Goal: Information Seeking & Learning: Learn about a topic

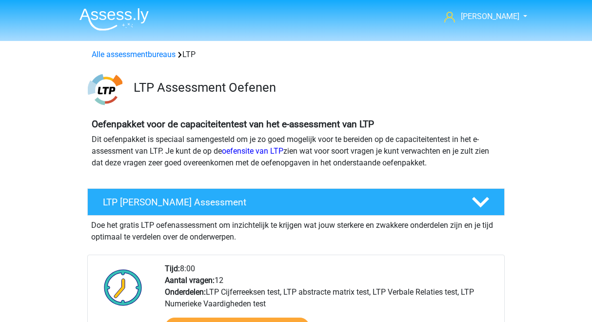
scroll to position [366, 0]
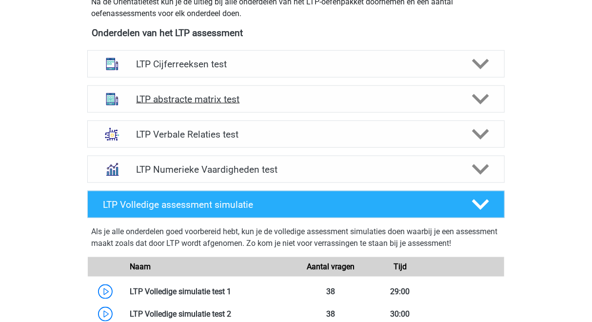
click at [248, 99] on h4 "LTP abstracte matrix test" at bounding box center [295, 99] width 319 height 11
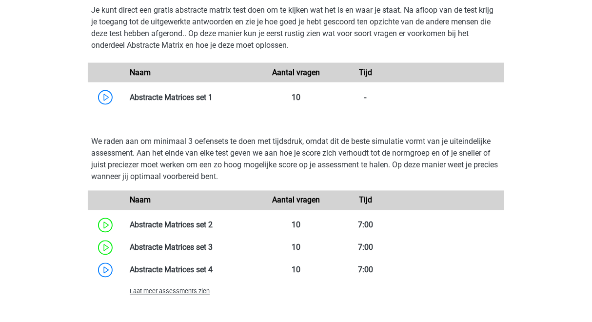
scroll to position [649, 0]
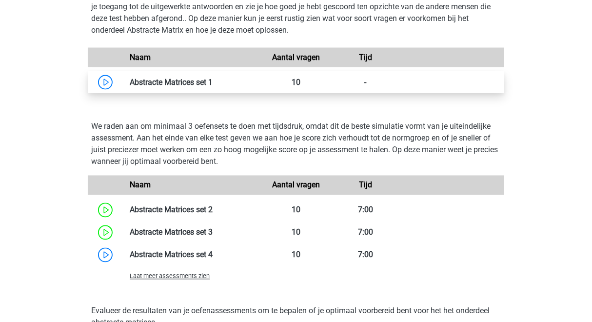
click at [213, 87] on link at bounding box center [213, 82] width 0 height 9
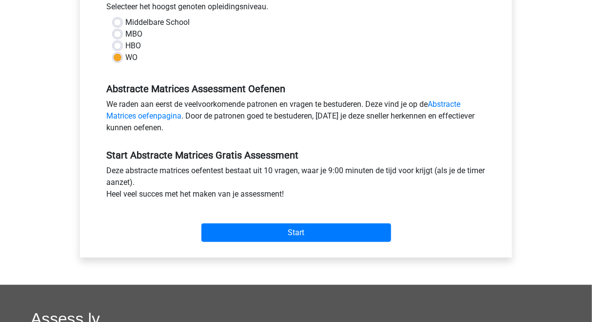
scroll to position [230, 0]
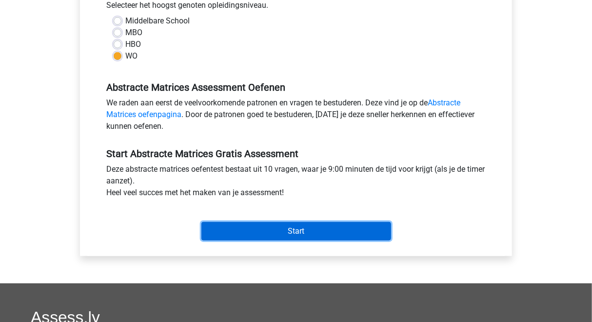
click at [255, 236] on input "Start" at bounding box center [296, 231] width 190 height 19
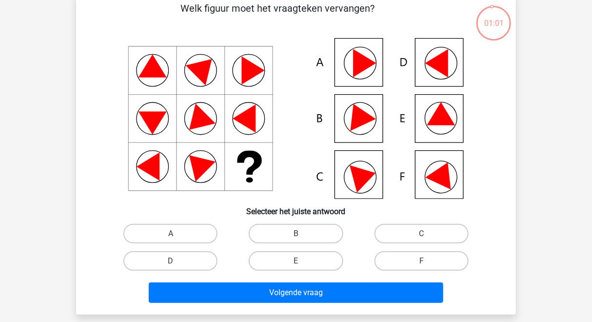
scroll to position [52, 0]
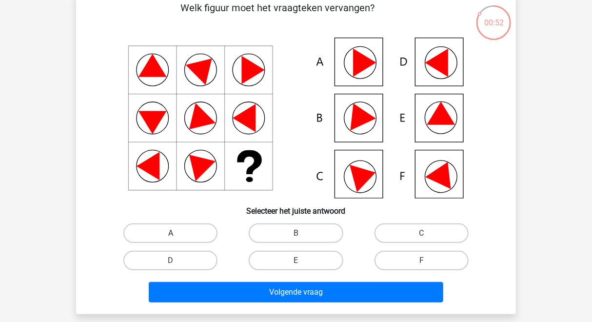
click at [201, 234] on label "A" at bounding box center [170, 233] width 94 height 20
click at [177, 234] on input "A" at bounding box center [174, 236] width 6 height 6
radio input "true"
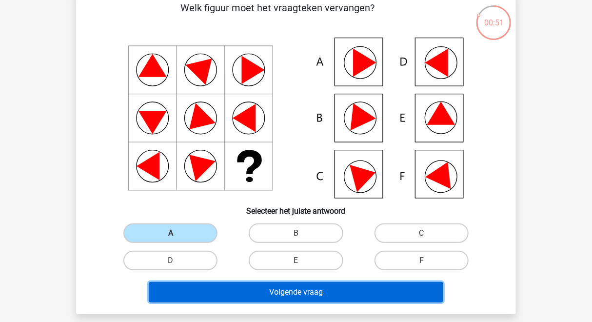
click at [241, 283] on button "Volgende vraag" at bounding box center [296, 292] width 295 height 20
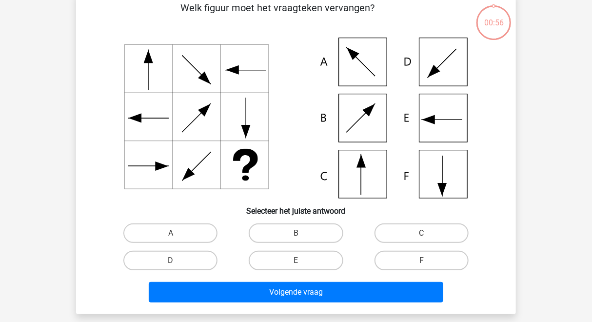
scroll to position [45, 0]
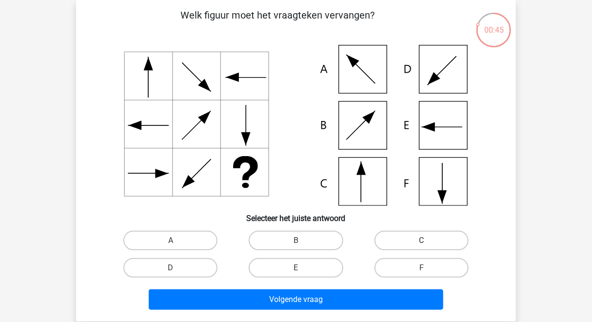
click at [406, 235] on label "C" at bounding box center [421, 241] width 94 height 20
click at [421, 240] on input "C" at bounding box center [424, 243] width 6 height 6
radio input "true"
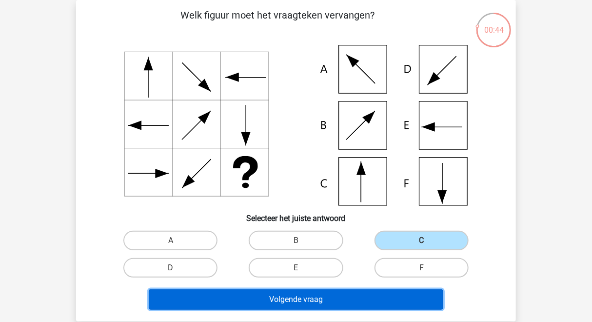
click at [361, 301] on button "Volgende vraag" at bounding box center [296, 299] width 295 height 20
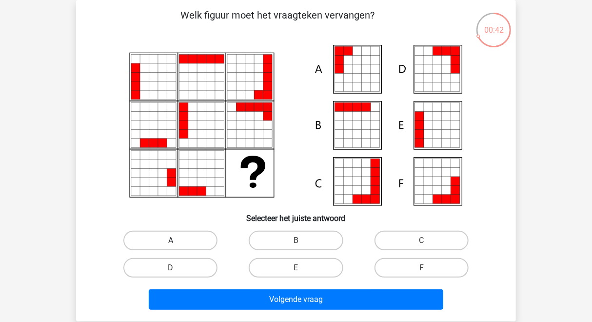
click at [198, 237] on label "A" at bounding box center [170, 241] width 94 height 20
click at [177, 240] on input "A" at bounding box center [174, 243] width 6 height 6
radio input "true"
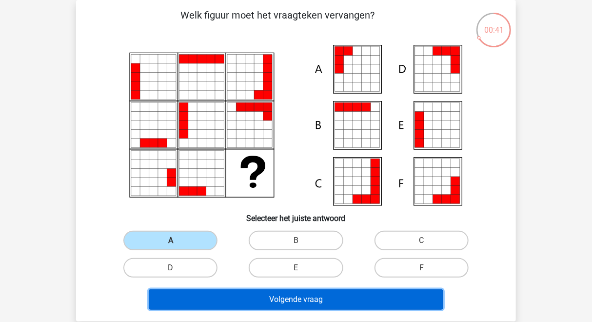
click at [236, 299] on button "Volgende vraag" at bounding box center [296, 299] width 295 height 20
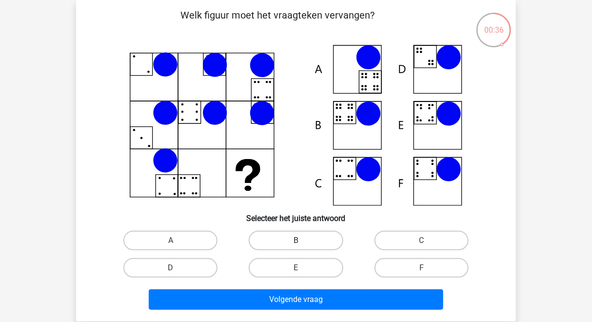
click at [281, 234] on label "B" at bounding box center [296, 241] width 94 height 20
click at [296, 240] on input "B" at bounding box center [299, 243] width 6 height 6
radio input "true"
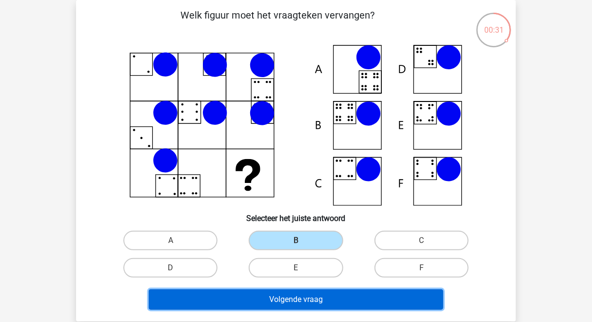
click at [293, 299] on button "Volgende vraag" at bounding box center [296, 299] width 295 height 20
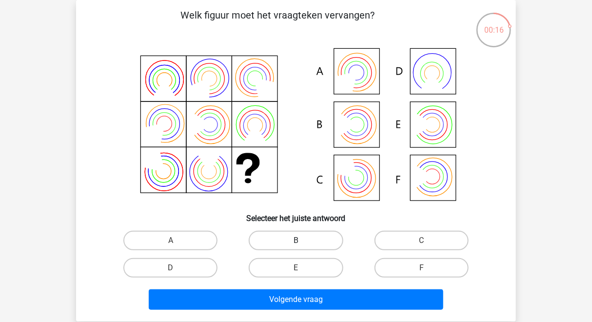
click at [291, 238] on label "B" at bounding box center [296, 241] width 94 height 20
click at [296, 240] on input "B" at bounding box center [299, 243] width 6 height 6
radio input "true"
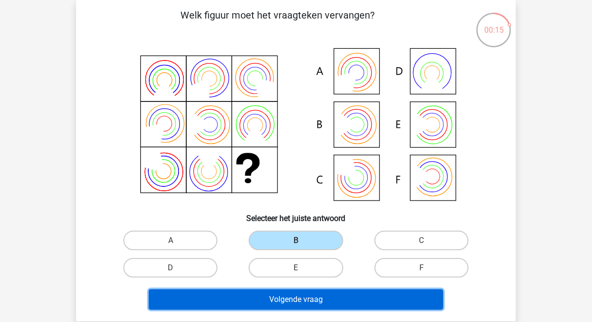
click at [296, 292] on button "Volgende vraag" at bounding box center [296, 299] width 295 height 20
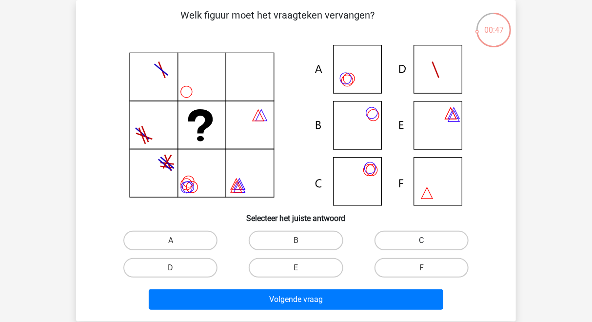
click at [397, 245] on label "C" at bounding box center [421, 241] width 94 height 20
click at [421, 245] on input "C" at bounding box center [424, 243] width 6 height 6
radio input "true"
click at [327, 239] on label "B" at bounding box center [296, 241] width 94 height 20
click at [302, 240] on input "B" at bounding box center [299, 243] width 6 height 6
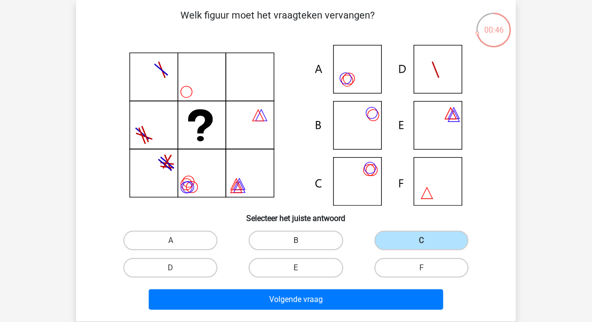
radio input "true"
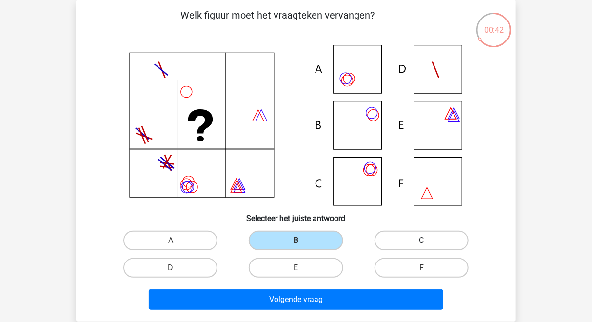
click at [418, 241] on label "C" at bounding box center [421, 241] width 94 height 20
click at [421, 241] on input "C" at bounding box center [424, 243] width 6 height 6
radio input "true"
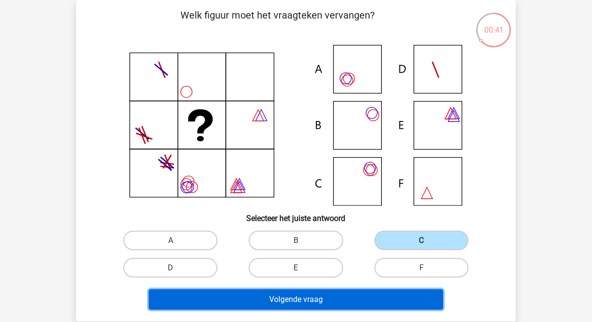
click at [354, 297] on button "Volgende vraag" at bounding box center [296, 299] width 295 height 20
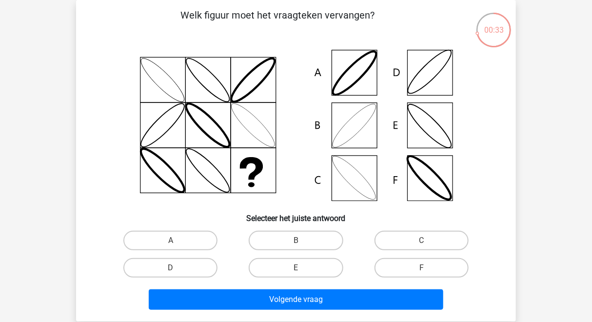
click at [289, 251] on div "B" at bounding box center [295, 240] width 125 height 27
click at [295, 241] on label "B" at bounding box center [296, 241] width 94 height 20
click at [296, 241] on input "B" at bounding box center [299, 243] width 6 height 6
radio input "true"
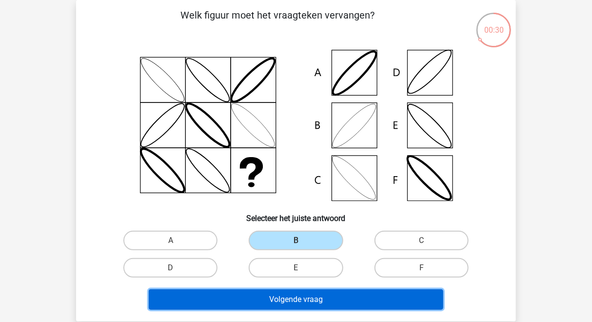
click at [300, 304] on button "Volgende vraag" at bounding box center [296, 299] width 295 height 20
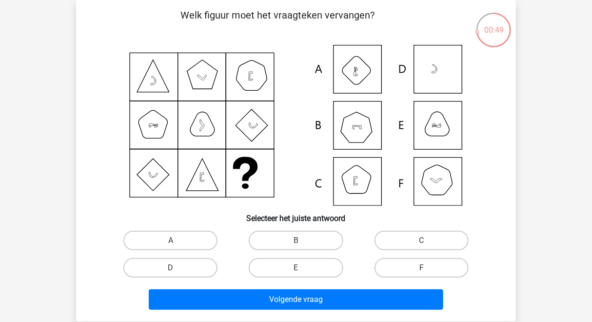
click at [299, 241] on input "B" at bounding box center [299, 243] width 6 height 6
radio input "true"
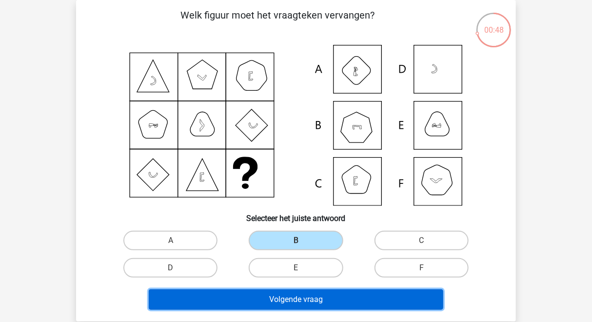
click at [300, 301] on button "Volgende vraag" at bounding box center [296, 299] width 295 height 20
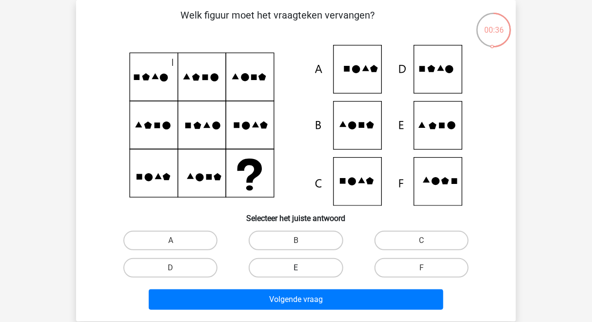
click at [314, 270] on label "E" at bounding box center [296, 268] width 94 height 20
click at [302, 270] on input "E" at bounding box center [299, 271] width 6 height 6
radio input "true"
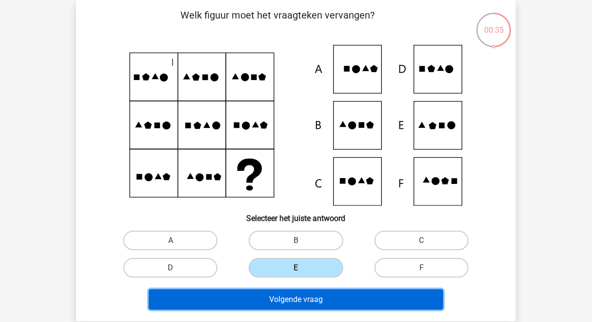
click at [322, 296] on button "Volgende vraag" at bounding box center [296, 299] width 295 height 20
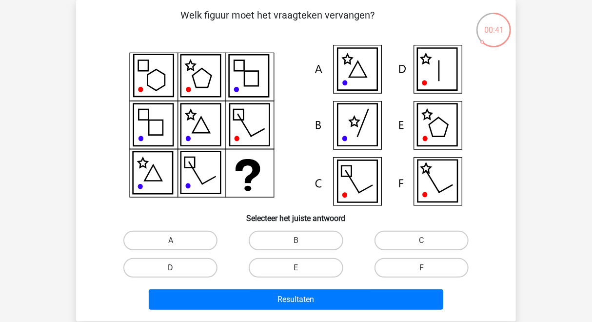
click at [204, 263] on label "D" at bounding box center [170, 268] width 94 height 20
click at [177, 268] on input "D" at bounding box center [174, 271] width 6 height 6
radio input "true"
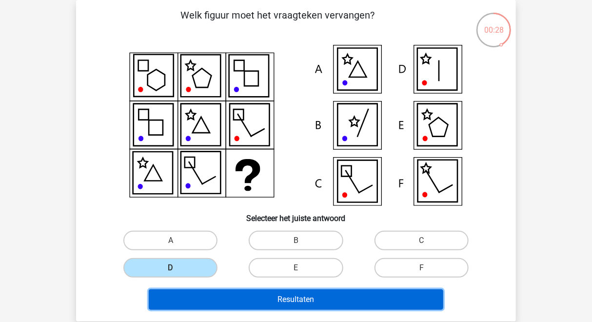
click at [289, 298] on button "Resultaten" at bounding box center [296, 299] width 295 height 20
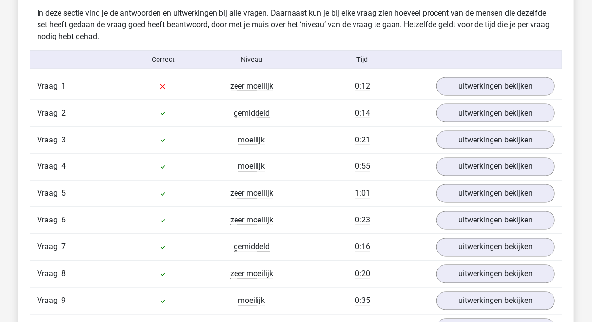
scroll to position [563, 0]
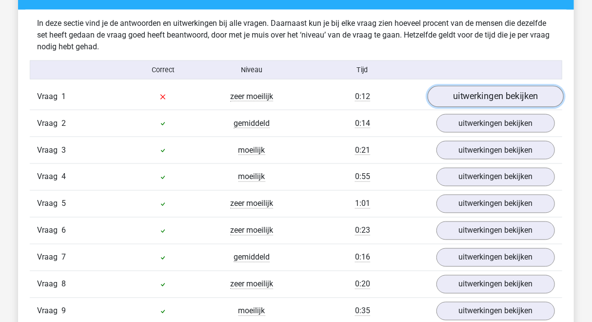
click at [472, 93] on link "uitwerkingen bekijken" at bounding box center [496, 96] width 136 height 21
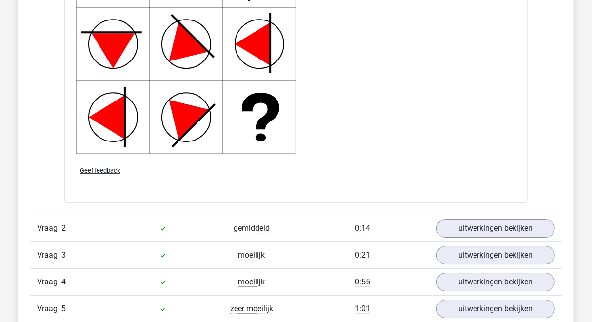
scroll to position [1256, 0]
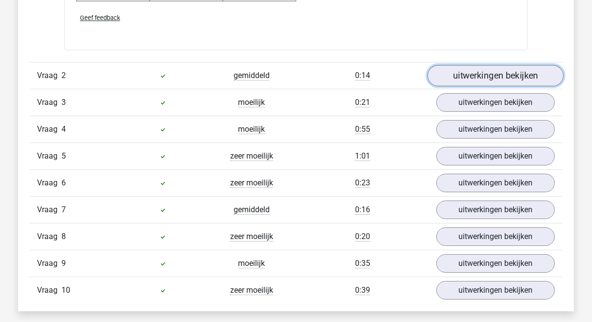
click at [485, 82] on link "uitwerkingen bekijken" at bounding box center [496, 75] width 136 height 21
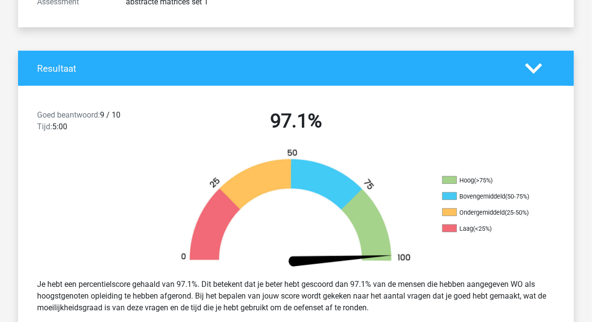
scroll to position [0, 0]
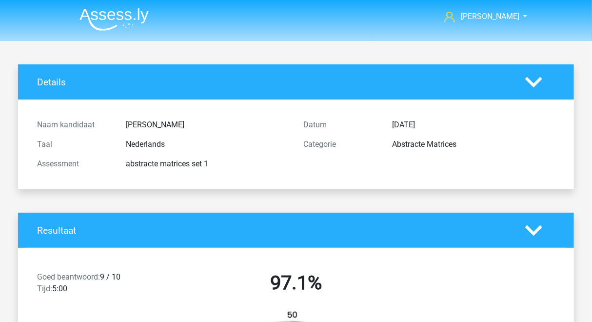
click at [118, 20] on img at bounding box center [113, 19] width 69 height 23
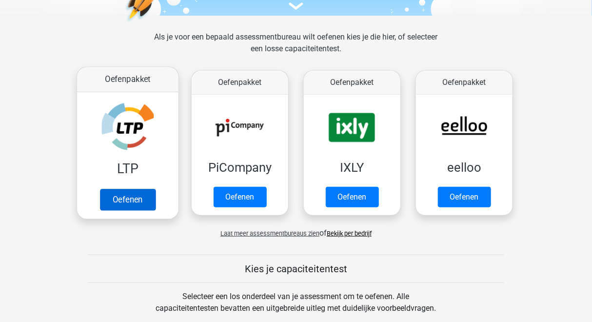
scroll to position [125, 0]
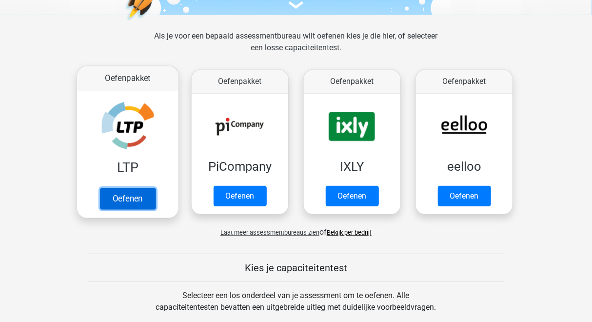
click at [123, 200] on link "Oefenen" at bounding box center [128, 198] width 56 height 21
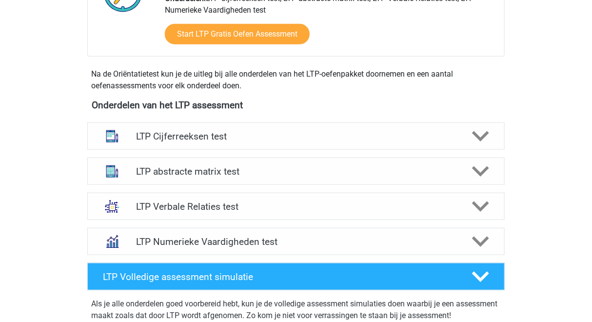
scroll to position [295, 0]
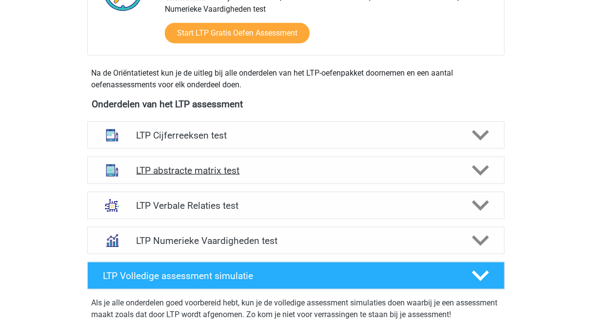
click at [171, 157] on div "LTP abstracte matrix test" at bounding box center [295, 170] width 417 height 27
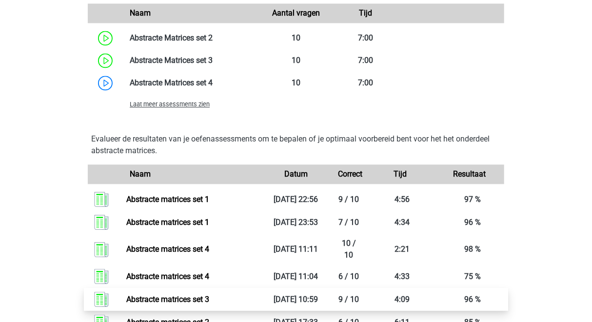
scroll to position [819, 0]
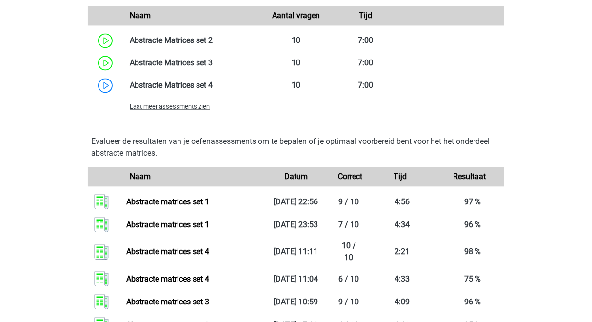
click at [191, 109] on span "Laat meer assessments zien" at bounding box center [170, 106] width 80 height 7
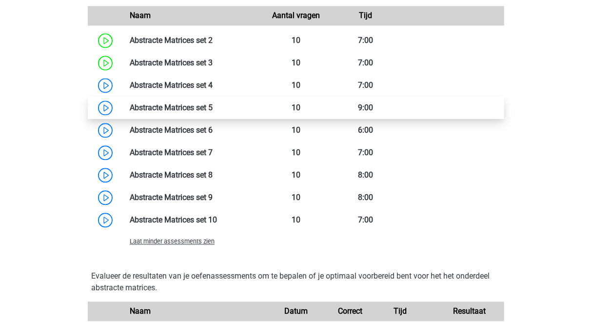
click at [213, 111] on link at bounding box center [213, 107] width 0 height 9
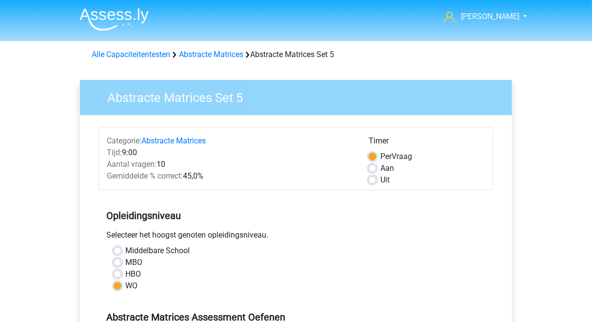
scroll to position [156, 0]
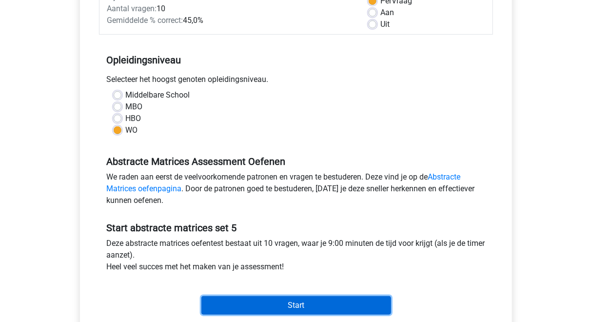
click at [262, 301] on input "Start" at bounding box center [296, 305] width 190 height 19
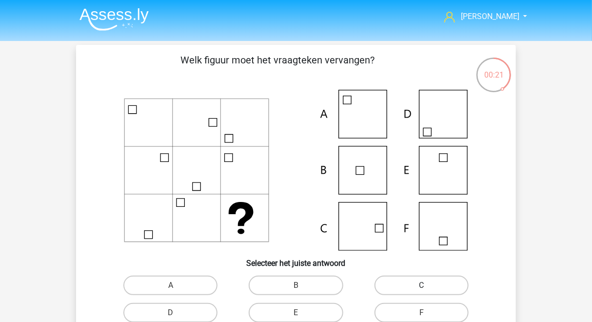
click at [400, 286] on label "C" at bounding box center [421, 286] width 94 height 20
click at [421, 286] on input "C" at bounding box center [424, 288] width 6 height 6
radio input "true"
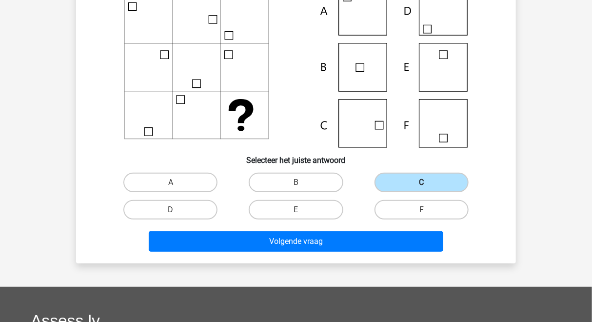
scroll to position [106, 0]
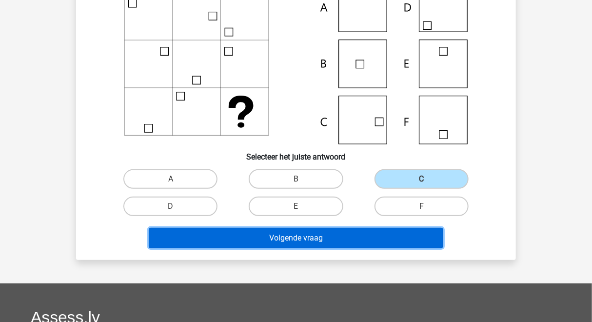
click at [338, 245] on button "Volgende vraag" at bounding box center [296, 238] width 295 height 20
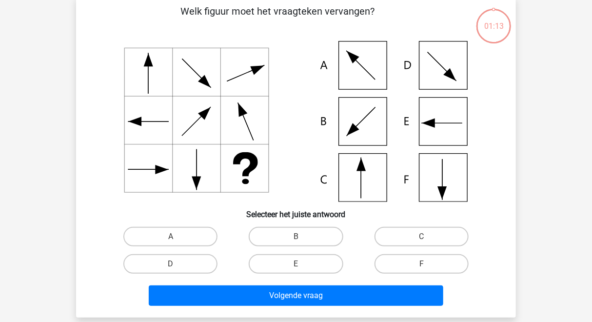
scroll to position [45, 0]
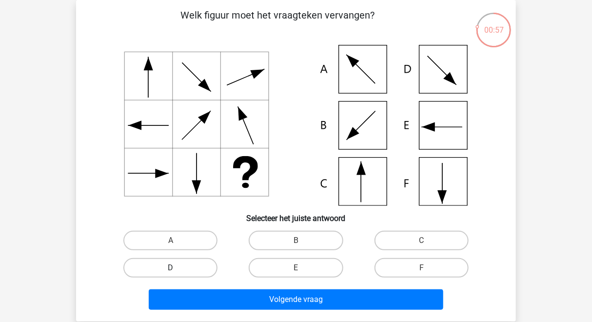
click at [203, 265] on label "D" at bounding box center [170, 268] width 94 height 20
click at [177, 268] on input "D" at bounding box center [174, 271] width 6 height 6
radio input "true"
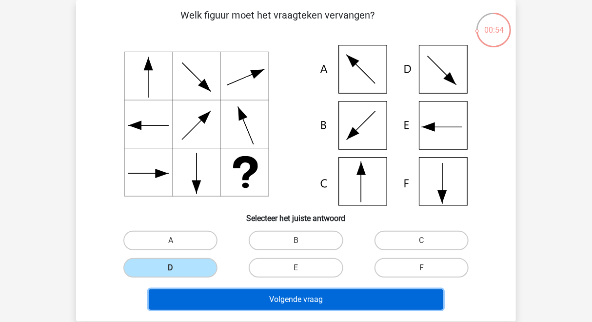
click at [240, 300] on button "Volgende vraag" at bounding box center [296, 299] width 295 height 20
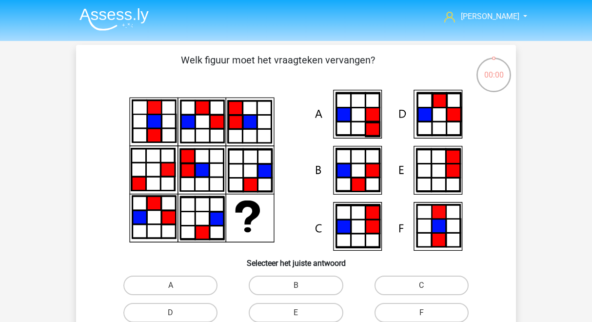
scroll to position [45, 0]
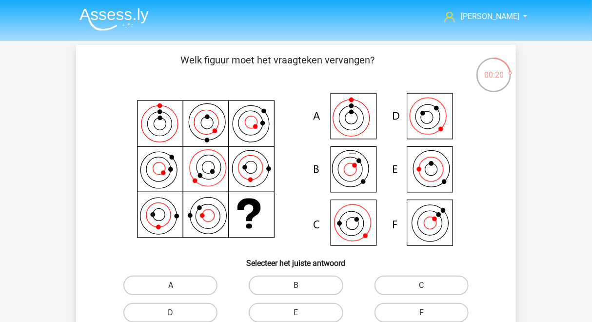
click at [193, 287] on label "A" at bounding box center [170, 286] width 94 height 20
click at [177, 287] on input "A" at bounding box center [174, 288] width 6 height 6
radio input "true"
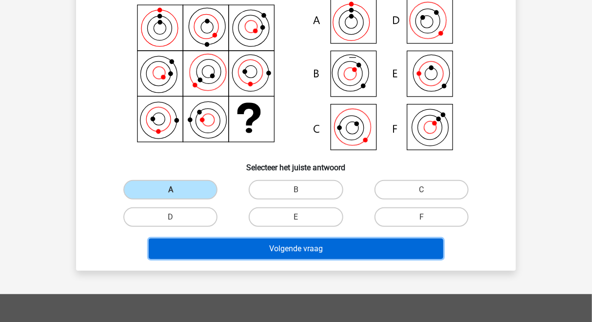
click at [289, 247] on button "Volgende vraag" at bounding box center [296, 248] width 295 height 20
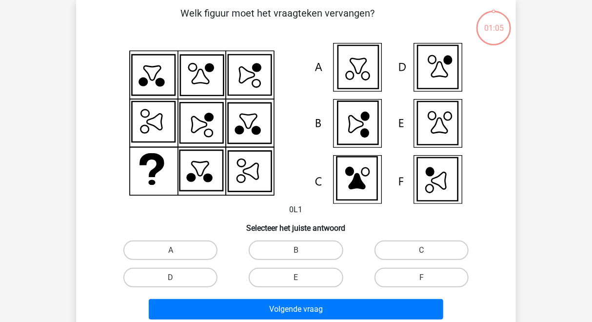
scroll to position [45, 0]
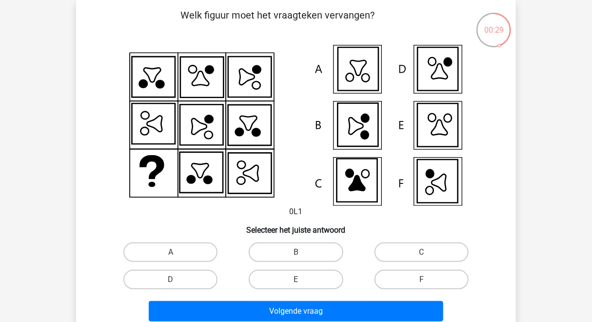
click at [198, 290] on div "D" at bounding box center [170, 279] width 125 height 27
click at [194, 280] on label "D" at bounding box center [170, 280] width 94 height 20
click at [177, 280] on input "D" at bounding box center [174, 282] width 6 height 6
radio input "true"
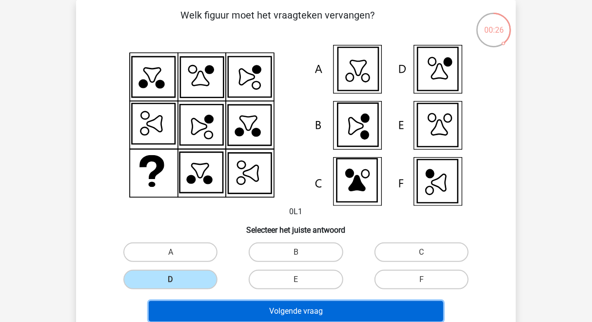
click at [218, 306] on button "Volgende vraag" at bounding box center [296, 311] width 295 height 20
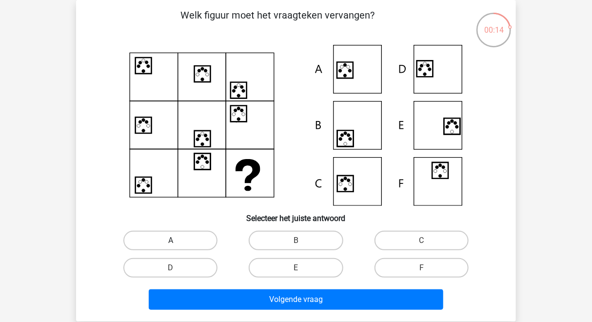
click at [191, 243] on label "A" at bounding box center [170, 241] width 94 height 20
click at [177, 243] on input "A" at bounding box center [174, 243] width 6 height 6
radio input "true"
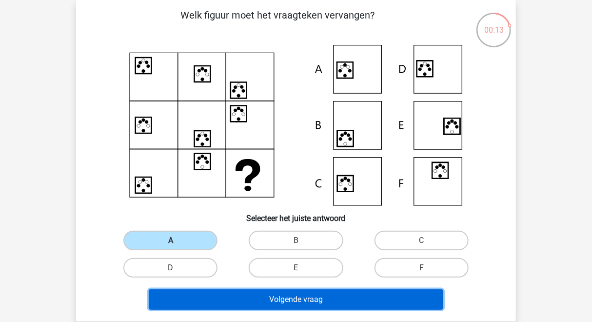
click at [240, 302] on button "Volgende vraag" at bounding box center [296, 299] width 295 height 20
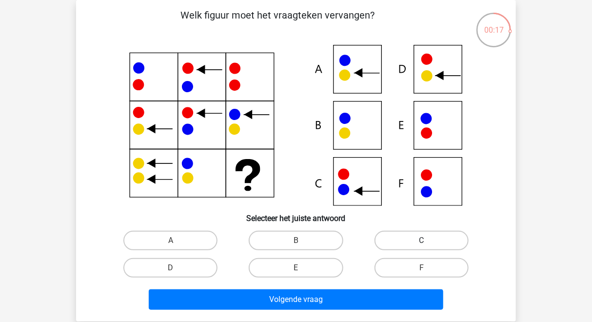
click at [401, 235] on label "C" at bounding box center [421, 241] width 94 height 20
click at [421, 240] on input "C" at bounding box center [424, 243] width 6 height 6
radio input "true"
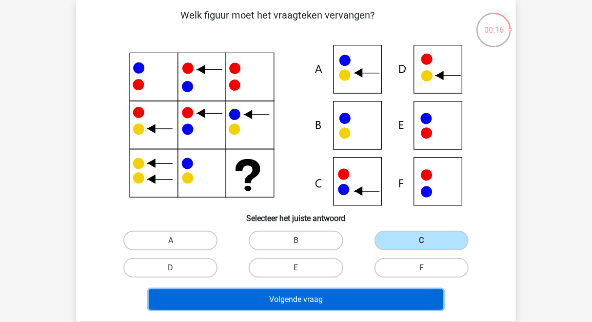
click at [331, 293] on button "Volgende vraag" at bounding box center [296, 299] width 295 height 20
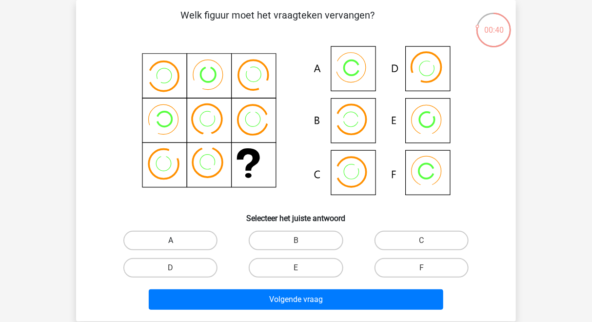
click at [202, 246] on label "A" at bounding box center [170, 241] width 94 height 20
click at [177, 246] on input "A" at bounding box center [174, 243] width 6 height 6
radio input "true"
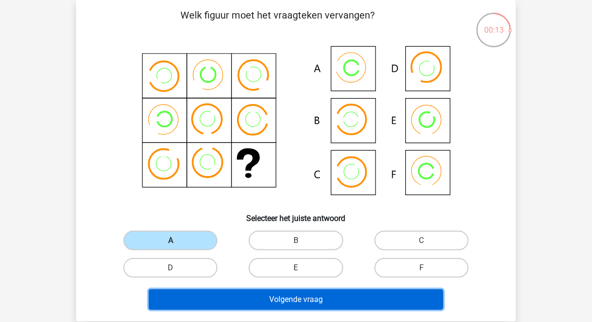
click at [246, 299] on button "Volgende vraag" at bounding box center [296, 299] width 295 height 20
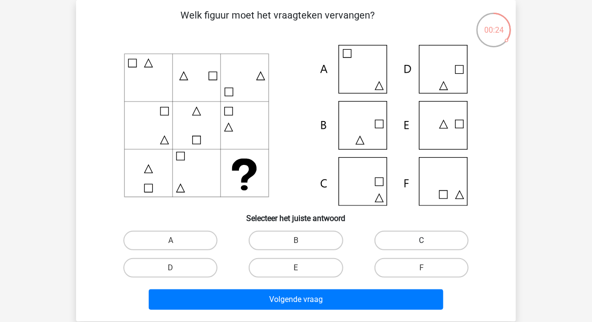
click at [427, 239] on label "C" at bounding box center [421, 241] width 94 height 20
click at [427, 240] on input "C" at bounding box center [424, 243] width 6 height 6
radio input "true"
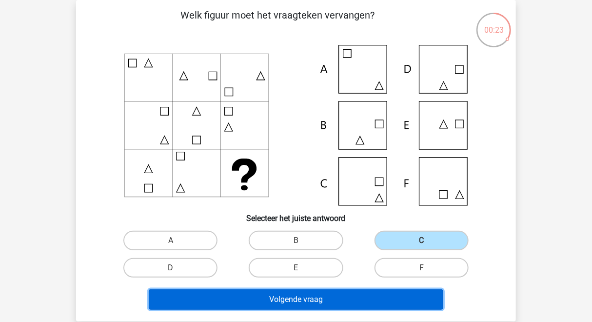
click at [345, 308] on button "Volgende vraag" at bounding box center [296, 299] width 295 height 20
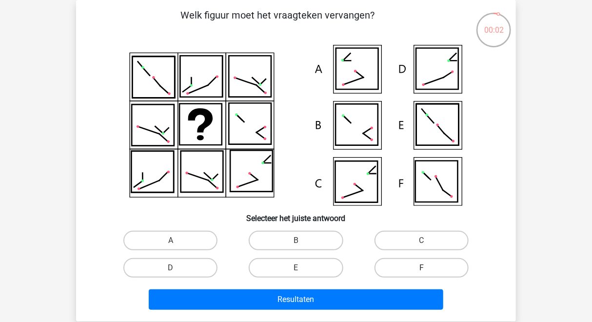
click at [398, 269] on label "F" at bounding box center [421, 268] width 94 height 20
click at [421, 269] on input "F" at bounding box center [424, 271] width 6 height 6
radio input "true"
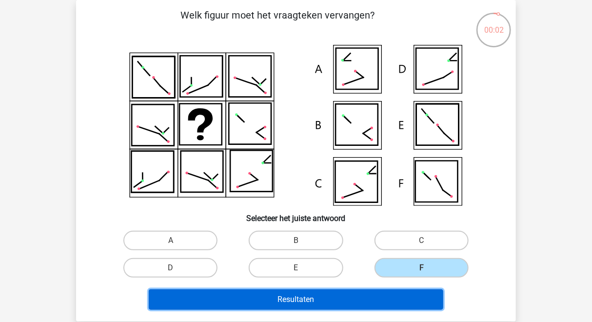
click at [376, 307] on button "Resultaten" at bounding box center [296, 299] width 295 height 20
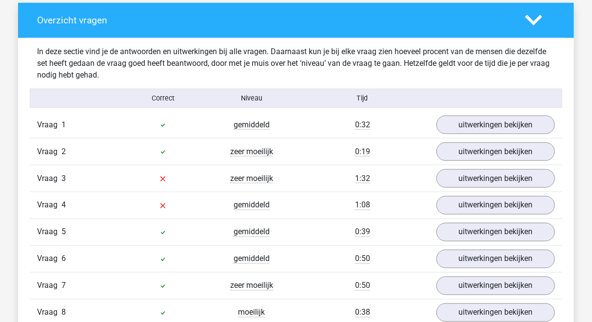
scroll to position [560, 0]
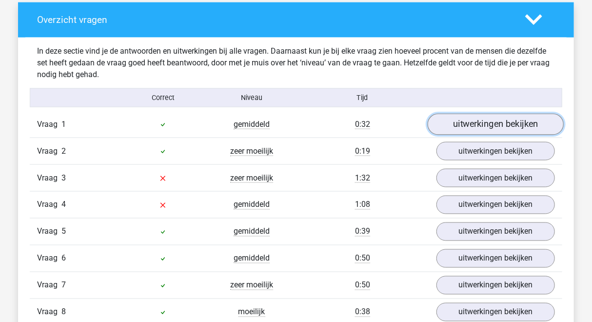
click at [464, 132] on link "uitwerkingen bekijken" at bounding box center [496, 124] width 136 height 21
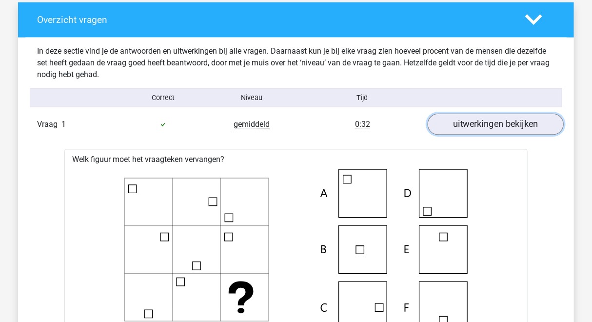
scroll to position [577, 0]
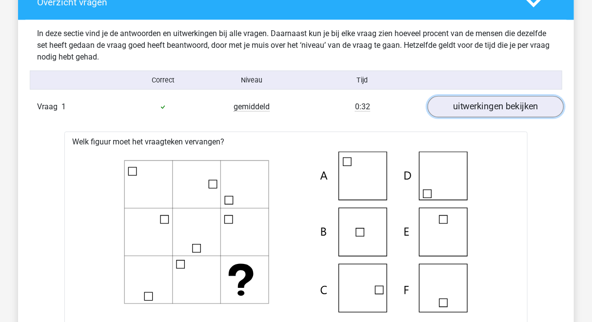
click at [472, 110] on link "uitwerkingen bekijken" at bounding box center [496, 106] width 136 height 21
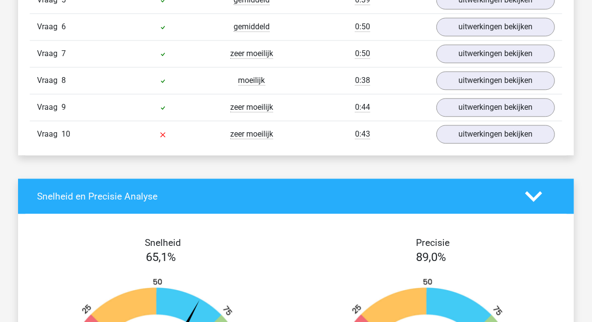
scroll to position [793, 0]
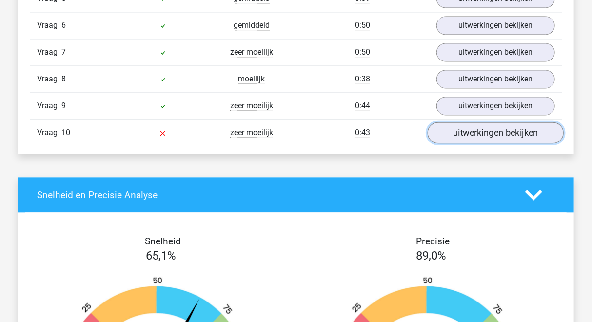
click at [473, 132] on link "uitwerkingen bekijken" at bounding box center [496, 132] width 136 height 21
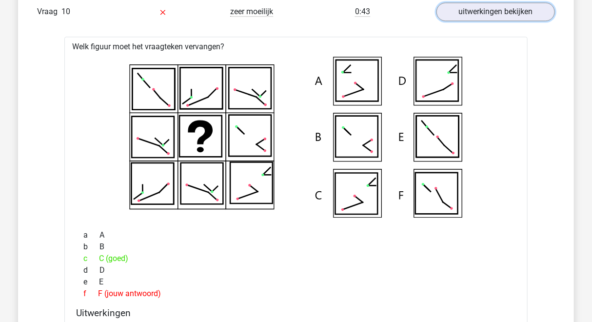
scroll to position [805, 0]
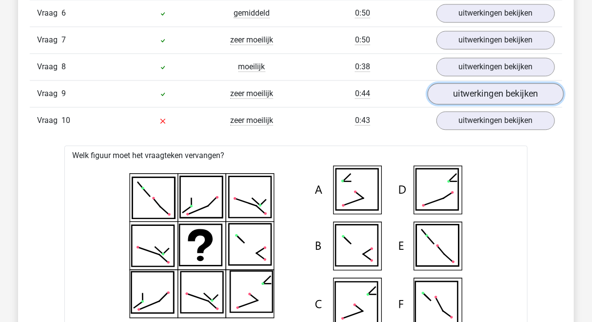
click at [458, 94] on link "uitwerkingen bekijken" at bounding box center [496, 93] width 136 height 21
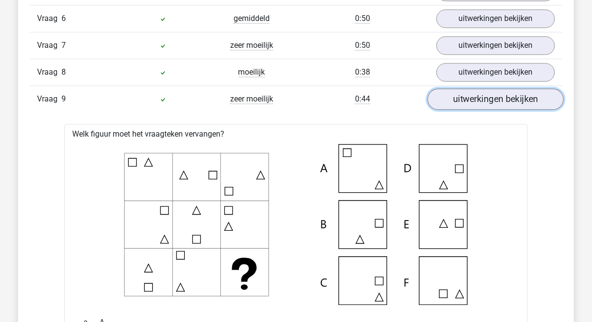
scroll to position [790, 0]
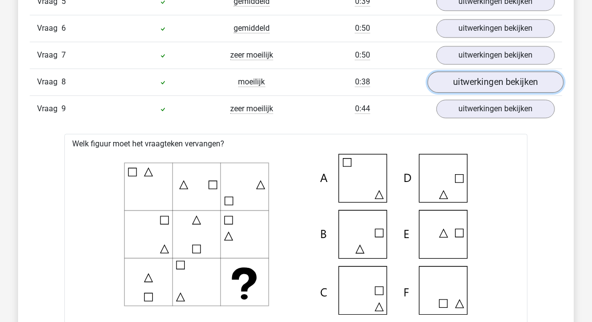
click at [469, 82] on link "uitwerkingen bekijken" at bounding box center [496, 81] width 136 height 21
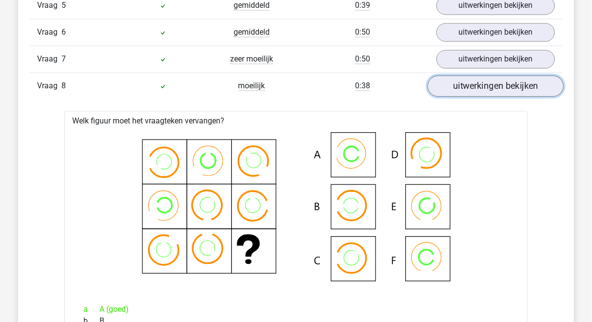
scroll to position [784, 0]
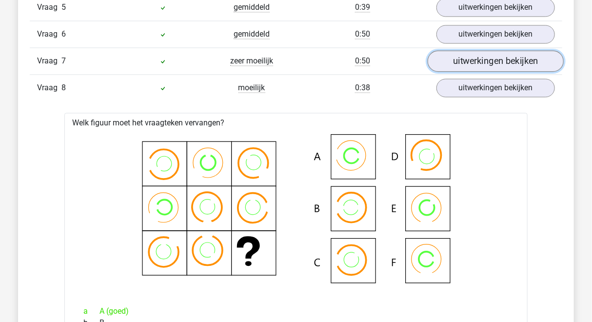
click at [473, 67] on link "uitwerkingen bekijken" at bounding box center [496, 60] width 136 height 21
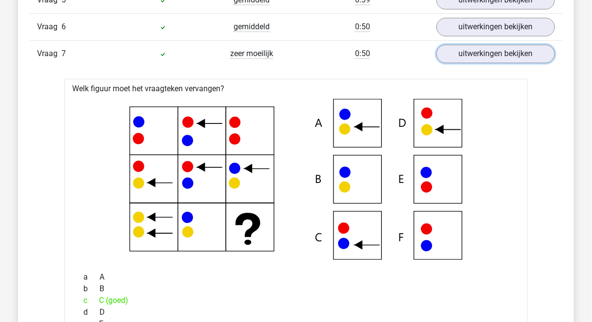
scroll to position [727, 0]
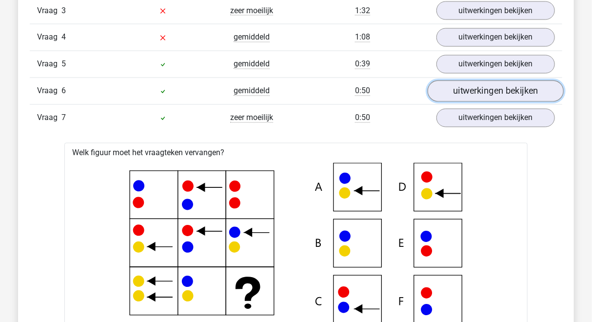
click at [487, 94] on link "uitwerkingen bekijken" at bounding box center [496, 90] width 136 height 21
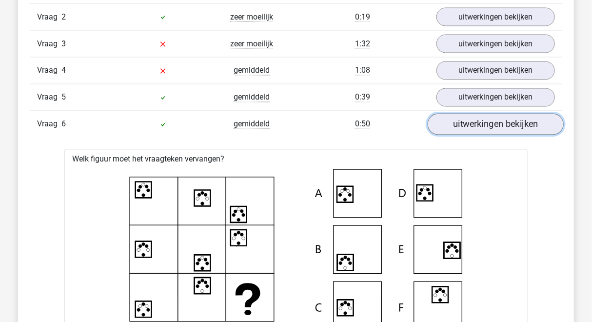
scroll to position [692, 0]
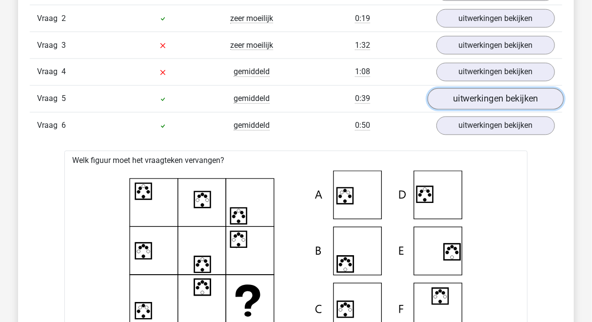
click at [487, 93] on link "uitwerkingen bekijken" at bounding box center [496, 98] width 136 height 21
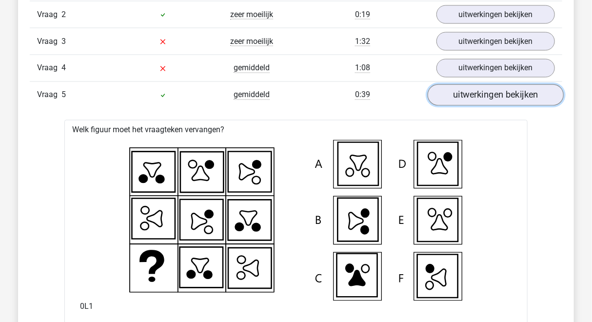
scroll to position [694, 0]
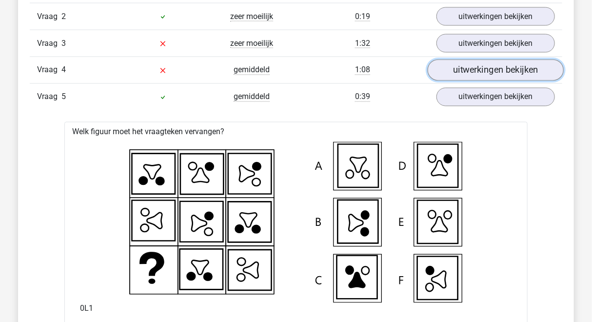
click at [498, 76] on link "uitwerkingen bekijken" at bounding box center [496, 69] width 136 height 21
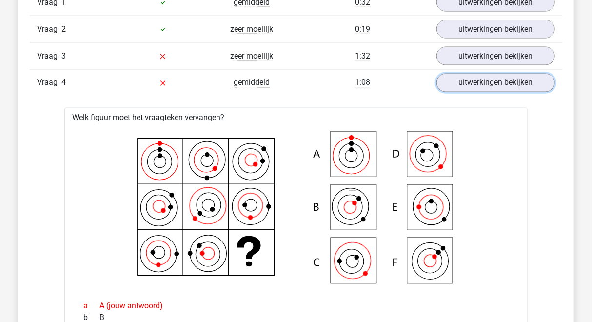
scroll to position [605, 0]
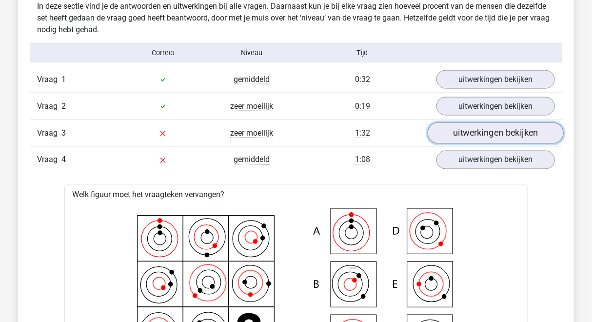
click at [454, 134] on link "uitwerkingen bekijken" at bounding box center [496, 132] width 136 height 21
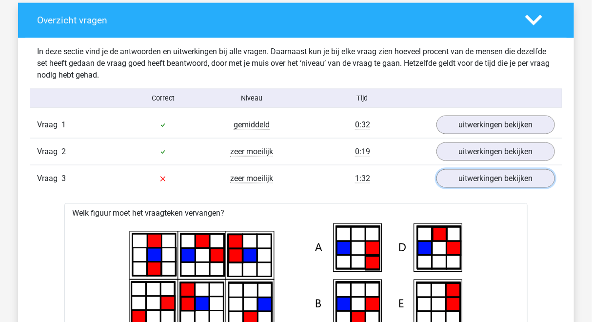
scroll to position [565, 0]
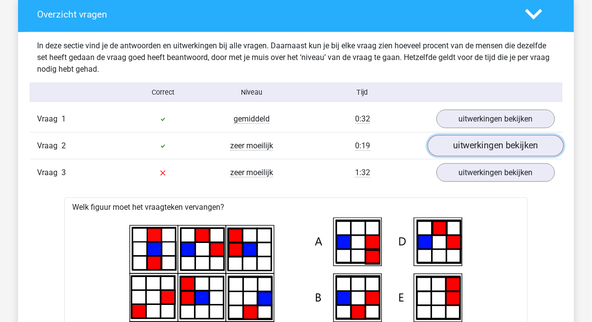
click at [456, 147] on link "uitwerkingen bekijken" at bounding box center [496, 145] width 136 height 21
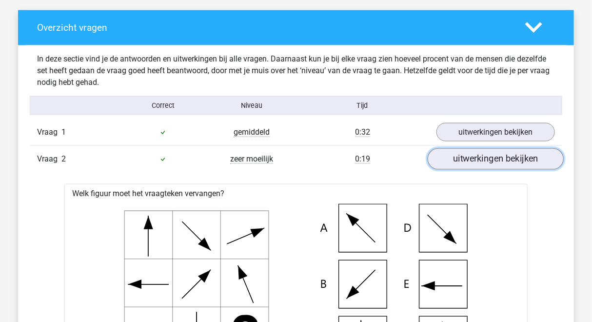
scroll to position [553, 0]
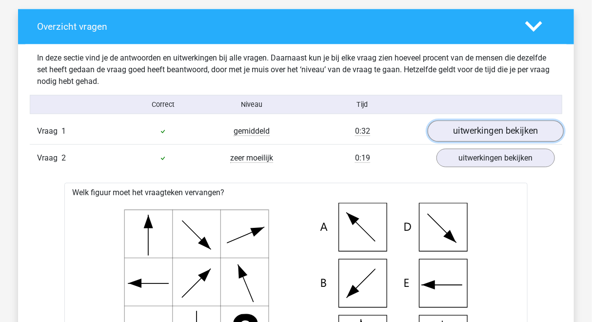
click at [472, 126] on link "uitwerkingen bekijken" at bounding box center [496, 130] width 136 height 21
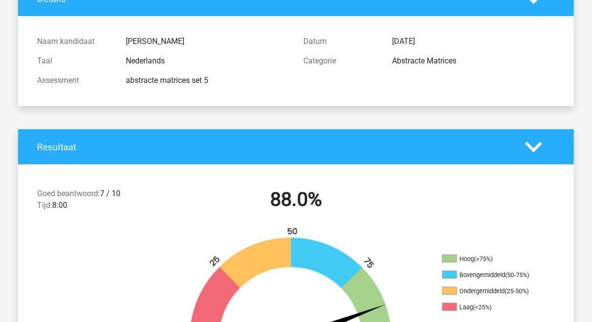
scroll to position [0, 0]
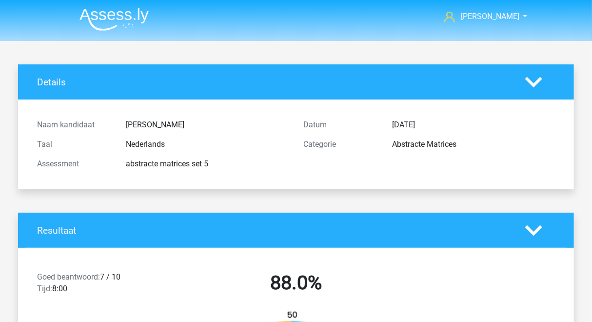
click at [119, 21] on img at bounding box center [113, 19] width 69 height 23
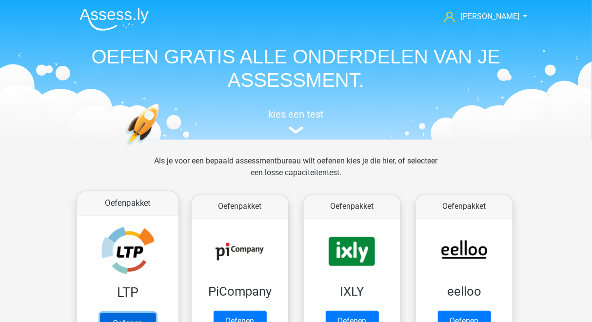
click at [156, 313] on link "Oefenen" at bounding box center [128, 323] width 56 height 21
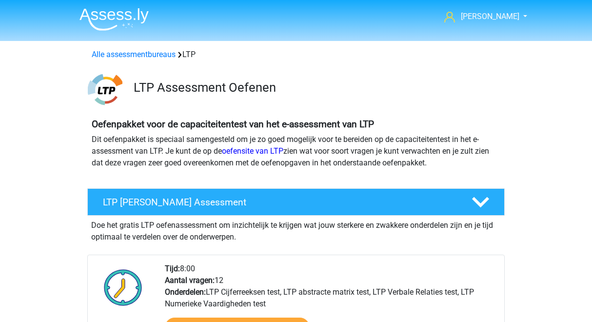
scroll to position [249, 0]
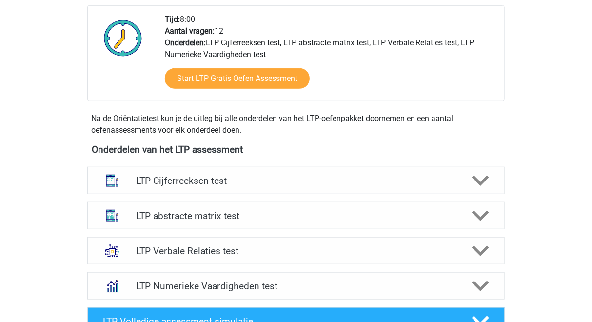
click at [162, 225] on div "LTP abstracte matrix test" at bounding box center [295, 215] width 417 height 27
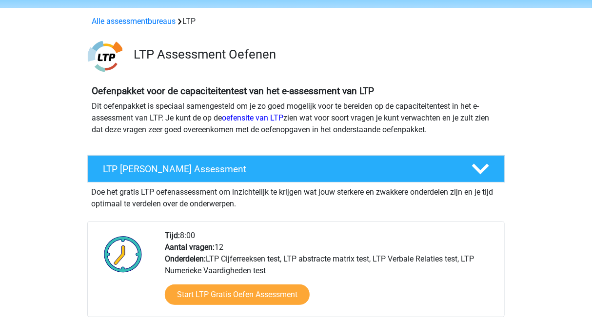
scroll to position [0, 0]
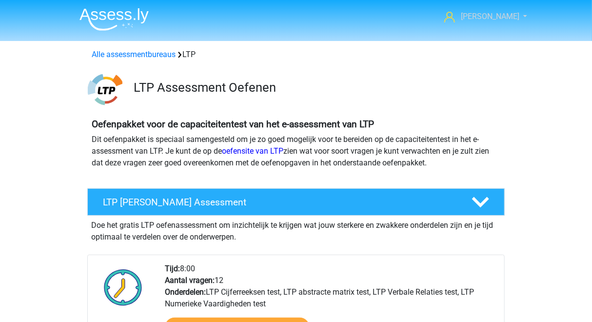
click at [516, 19] on span "[PERSON_NAME]" at bounding box center [490, 16] width 59 height 9
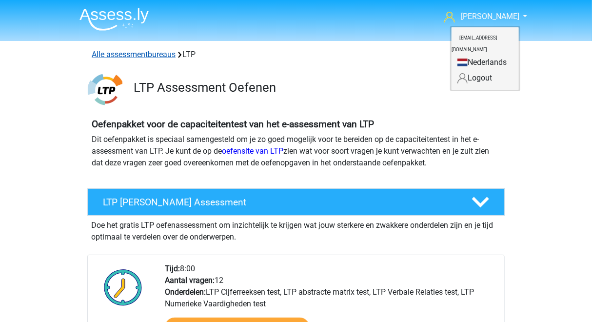
click at [161, 57] on link "Alle assessmentbureaus" at bounding box center [134, 54] width 84 height 9
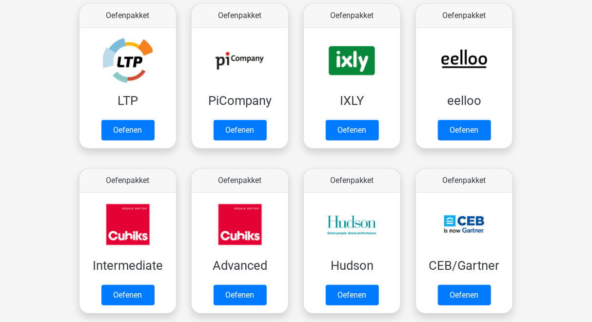
scroll to position [190, 0]
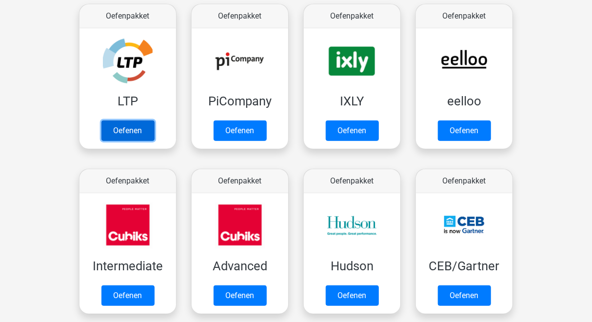
click at [155, 120] on link "Oefenen" at bounding box center [127, 130] width 53 height 20
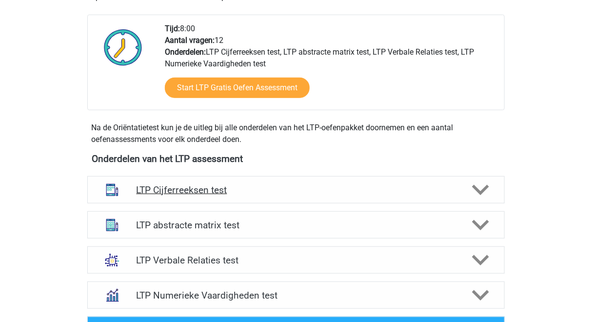
scroll to position [261, 0]
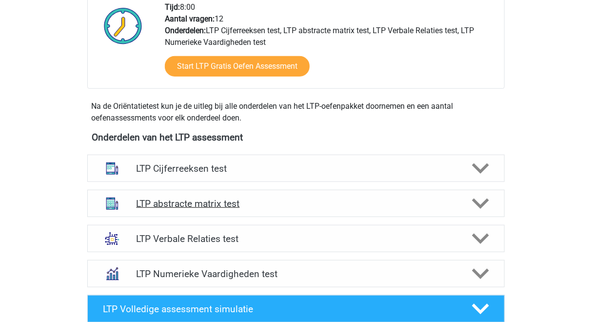
click at [385, 190] on div "LTP abstracte matrix test" at bounding box center [295, 203] width 417 height 27
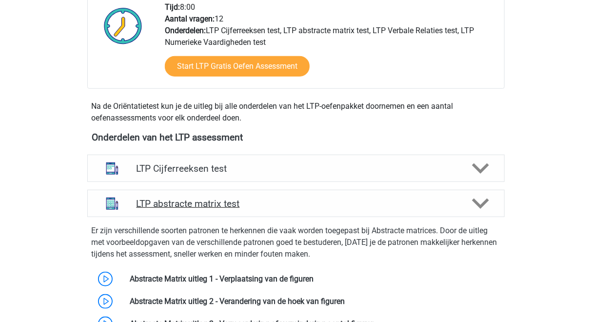
scroll to position [0, 0]
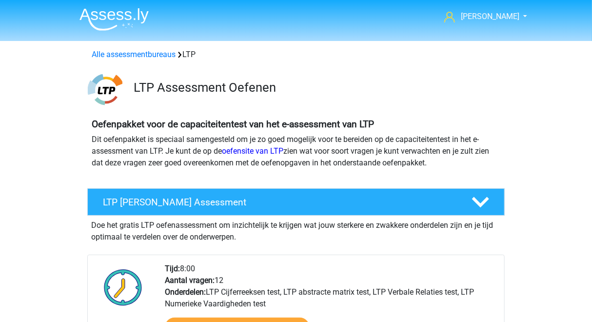
click at [127, 19] on img at bounding box center [113, 19] width 69 height 23
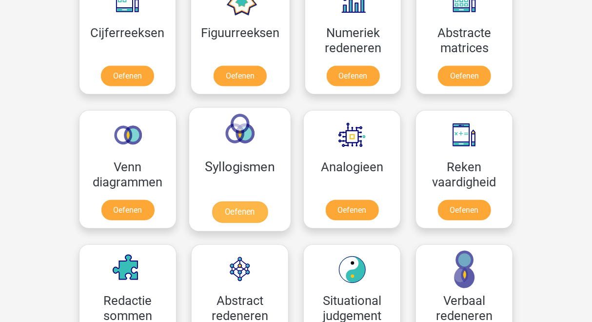
scroll to position [481, 0]
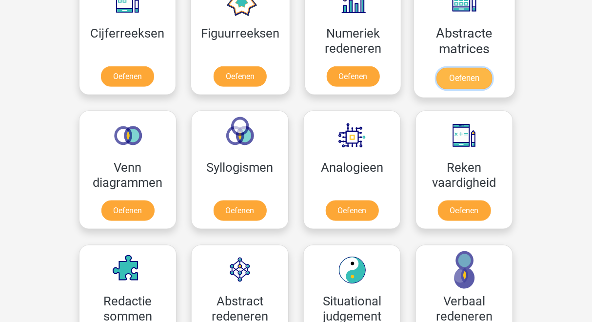
click at [459, 76] on link "Oefenen" at bounding box center [464, 78] width 56 height 21
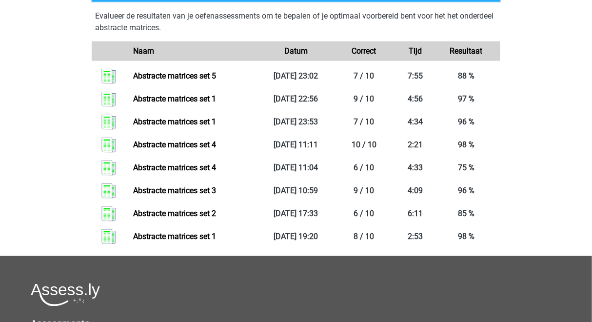
scroll to position [518, 0]
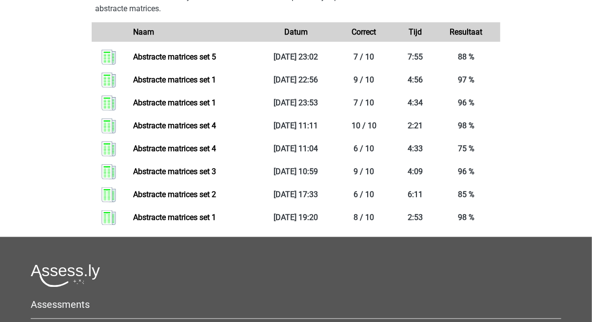
click at [216, 145] on link "Abstracte matrices set 4" at bounding box center [174, 148] width 83 height 9
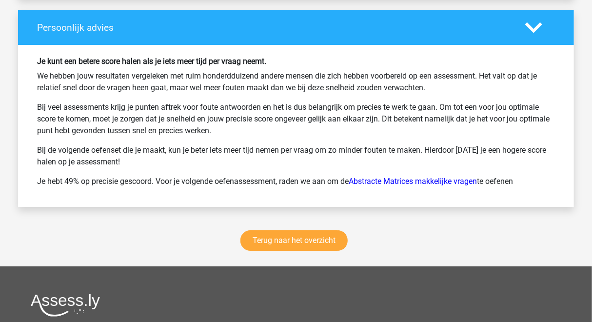
scroll to position [1292, 0]
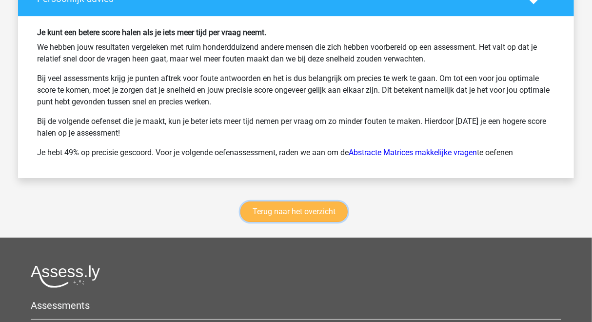
click at [312, 212] on link "Terug naar het overzicht" at bounding box center [293, 211] width 107 height 20
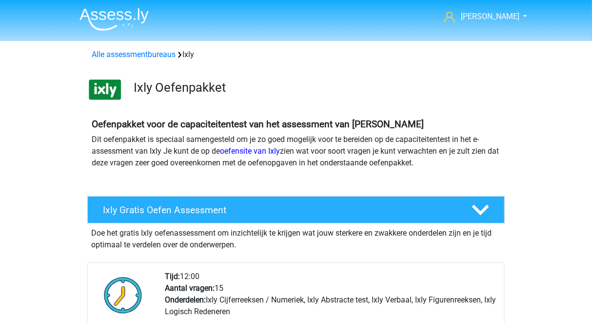
click at [121, 25] on img at bounding box center [113, 19] width 69 height 23
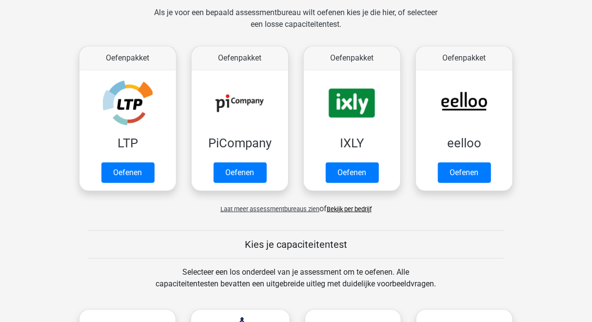
scroll to position [152, 0]
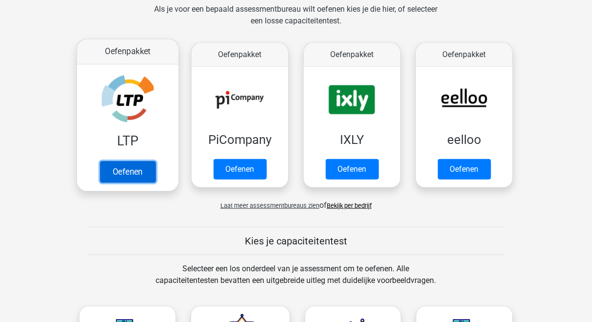
click at [129, 169] on link "Oefenen" at bounding box center [128, 171] width 56 height 21
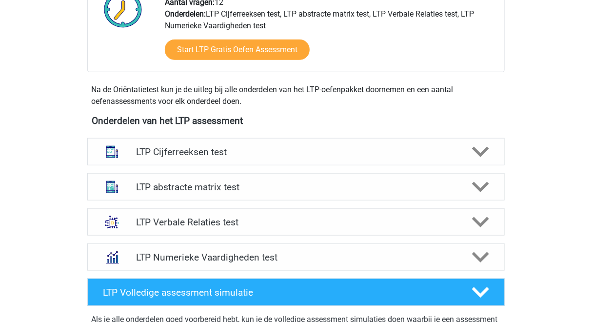
scroll to position [368, 0]
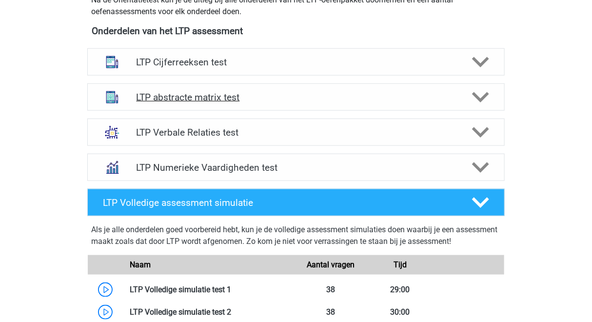
click at [273, 92] on h4 "LTP abstracte matrix test" at bounding box center [295, 97] width 319 height 11
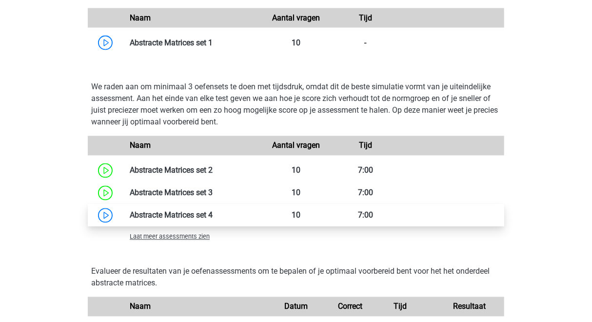
scroll to position [678, 0]
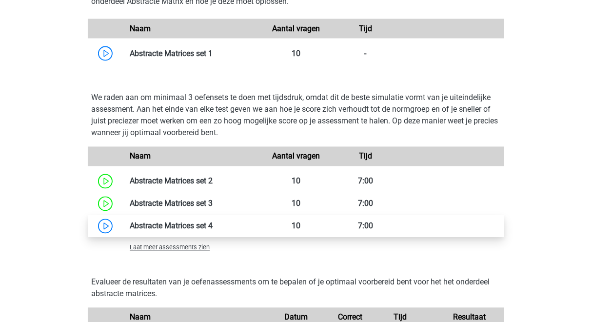
click at [213, 223] on link at bounding box center [213, 225] width 0 height 9
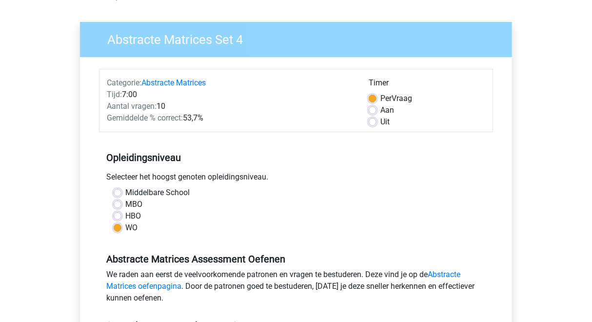
scroll to position [70, 0]
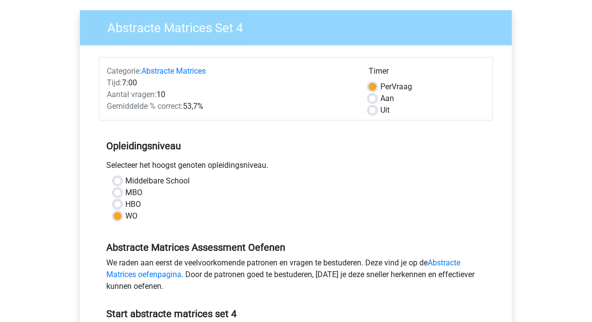
click at [384, 108] on label "Uit" at bounding box center [384, 110] width 9 height 12
click at [376, 108] on input "Uit" at bounding box center [373, 109] width 8 height 10
radio input "true"
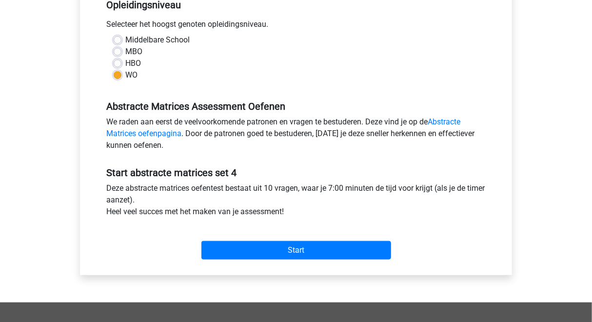
scroll to position [213, 0]
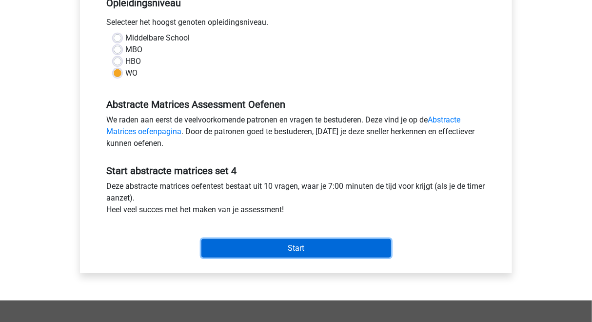
click at [317, 241] on input "Start" at bounding box center [296, 248] width 190 height 19
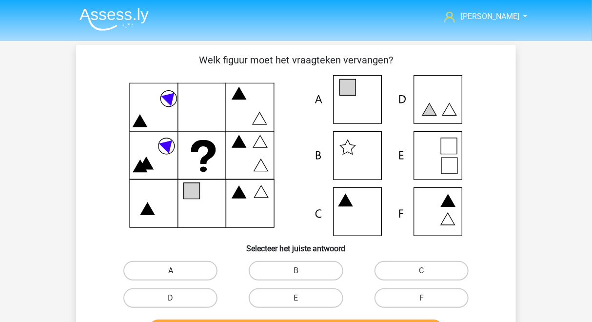
click at [191, 264] on label "A" at bounding box center [170, 271] width 94 height 20
click at [177, 271] on input "A" at bounding box center [174, 274] width 6 height 6
radio input "true"
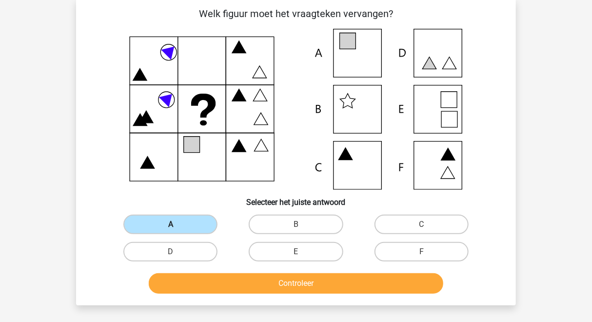
scroll to position [51, 0]
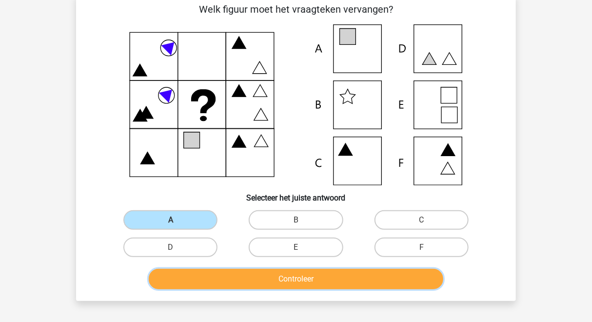
click at [220, 276] on button "Controleer" at bounding box center [296, 279] width 295 height 20
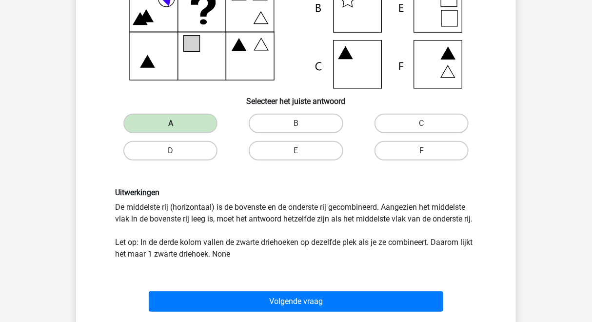
scroll to position [146, 0]
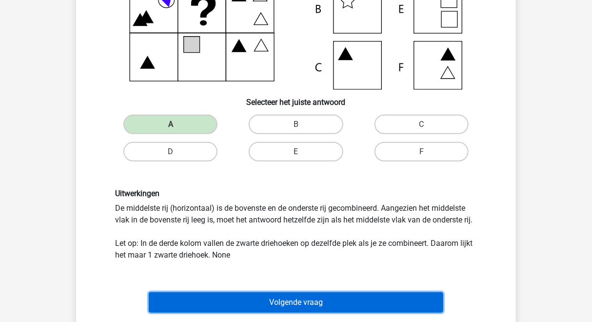
click at [224, 300] on button "Volgende vraag" at bounding box center [296, 302] width 295 height 20
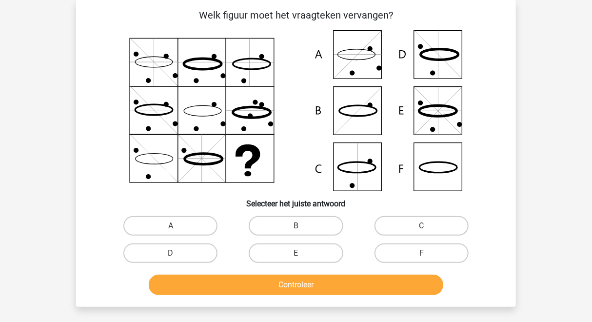
scroll to position [45, 0]
click at [429, 254] on label "F" at bounding box center [421, 253] width 94 height 20
click at [428, 254] on input "F" at bounding box center [424, 256] width 6 height 6
radio input "true"
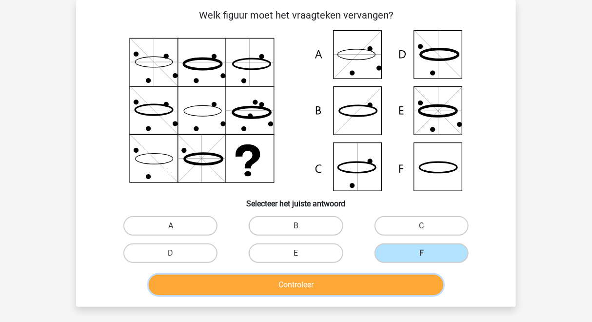
click at [380, 289] on button "Controleer" at bounding box center [296, 285] width 295 height 20
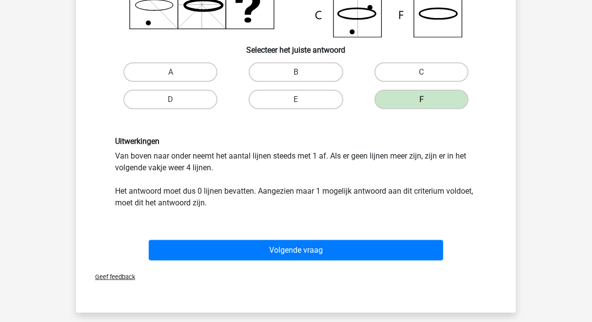
scroll to position [207, 0]
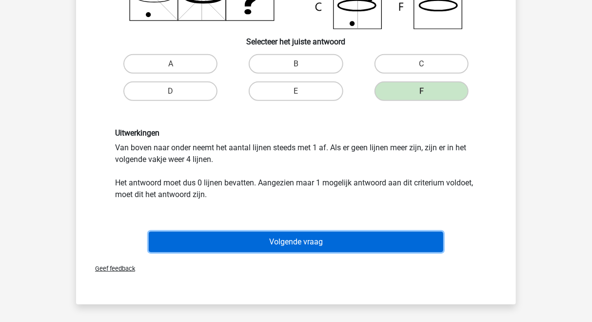
click at [340, 235] on button "Volgende vraag" at bounding box center [296, 242] width 295 height 20
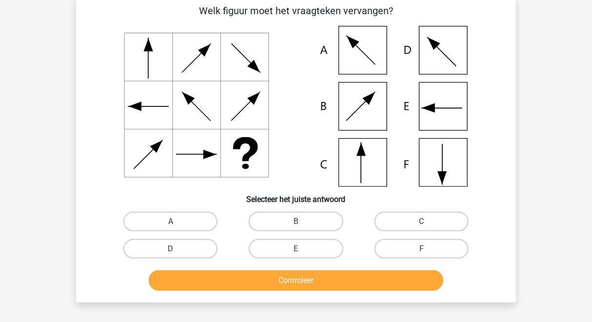
scroll to position [45, 0]
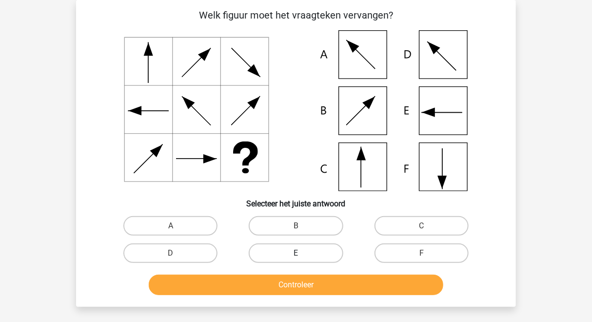
click at [272, 247] on label "E" at bounding box center [296, 253] width 94 height 20
click at [296, 253] on input "E" at bounding box center [299, 256] width 6 height 6
radio input "true"
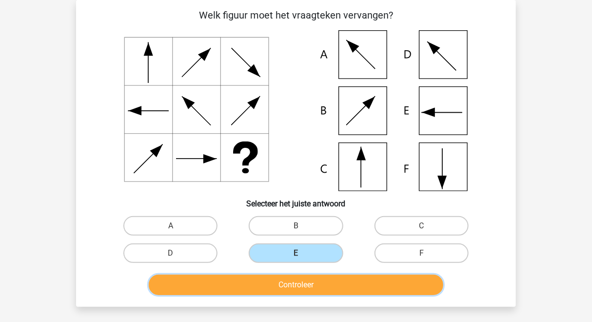
click at [276, 290] on button "Controleer" at bounding box center [296, 285] width 295 height 20
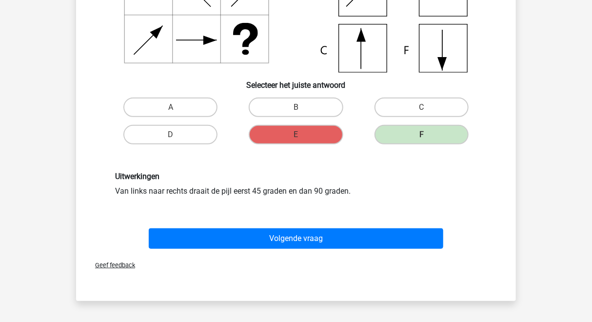
scroll to position [244, 0]
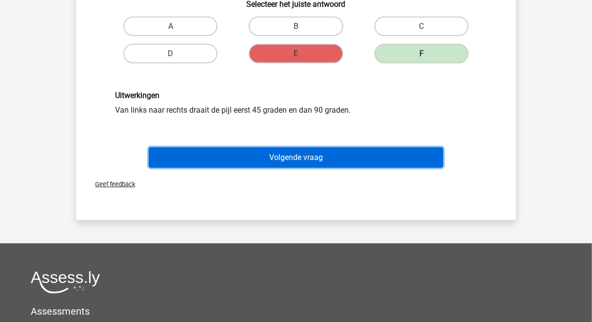
click at [293, 164] on button "Volgende vraag" at bounding box center [296, 157] width 295 height 20
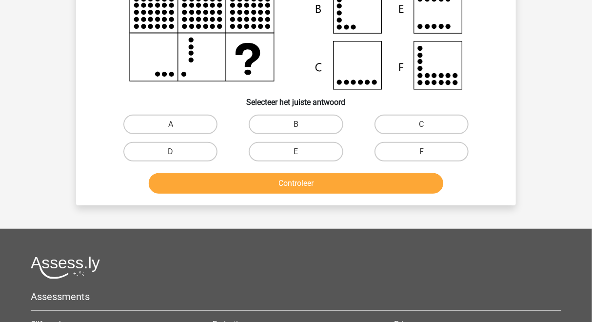
scroll to position [0, 0]
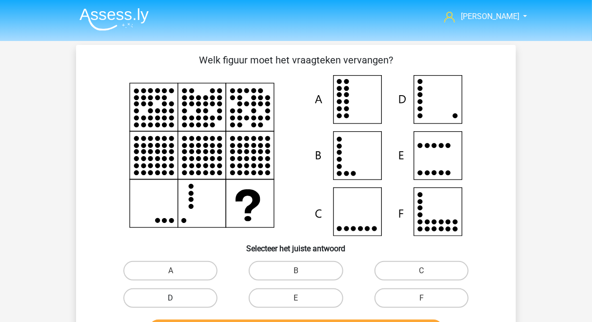
click at [207, 298] on label "D" at bounding box center [170, 298] width 94 height 20
click at [177, 298] on input "D" at bounding box center [174, 301] width 6 height 6
radio input "true"
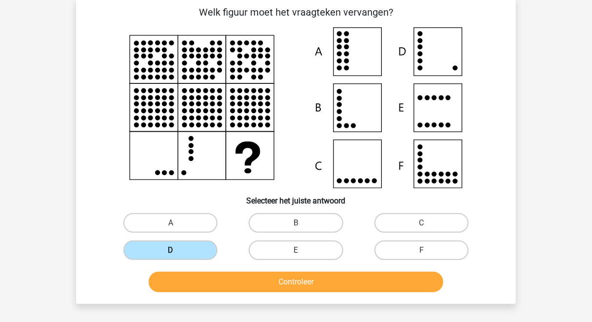
scroll to position [48, 0]
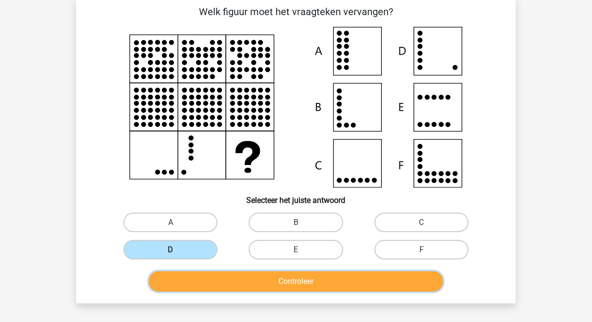
click at [230, 287] on button "Controleer" at bounding box center [296, 281] width 295 height 20
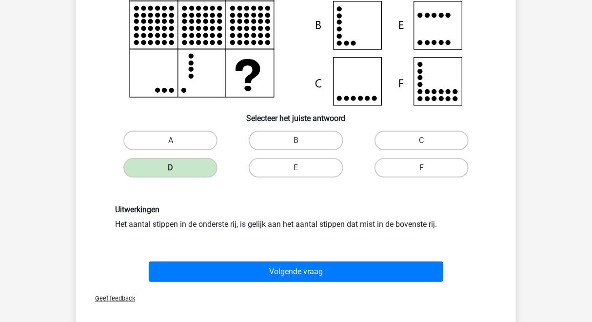
scroll to position [170, 0]
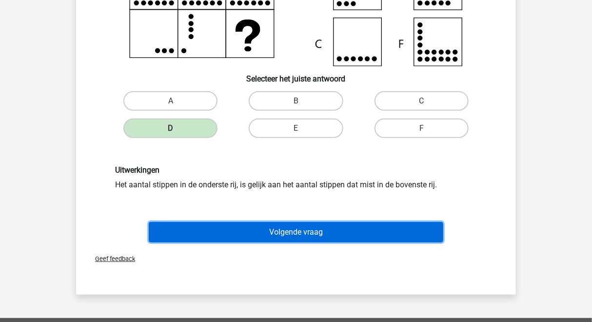
click at [231, 234] on button "Volgende vraag" at bounding box center [296, 232] width 295 height 20
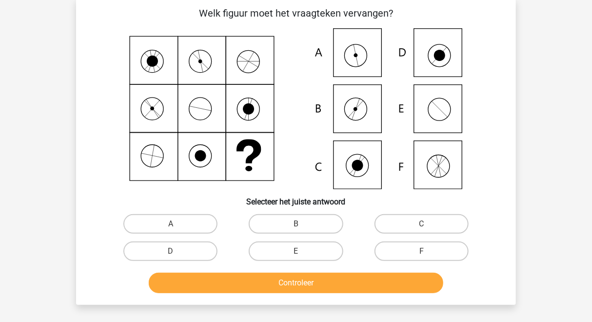
scroll to position [45, 0]
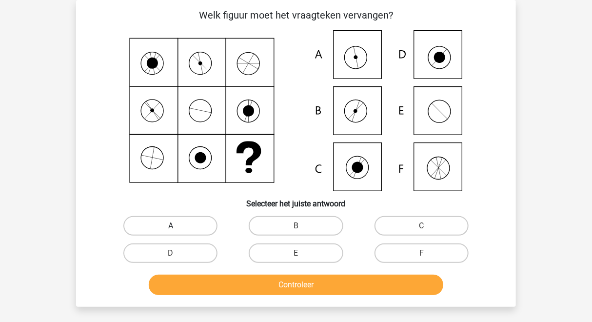
click at [195, 224] on label "A" at bounding box center [170, 226] width 94 height 20
click at [177, 226] on input "A" at bounding box center [174, 229] width 6 height 6
radio input "true"
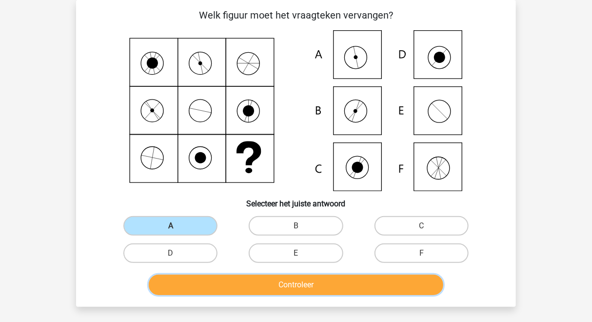
click at [244, 281] on button "Controleer" at bounding box center [296, 285] width 295 height 20
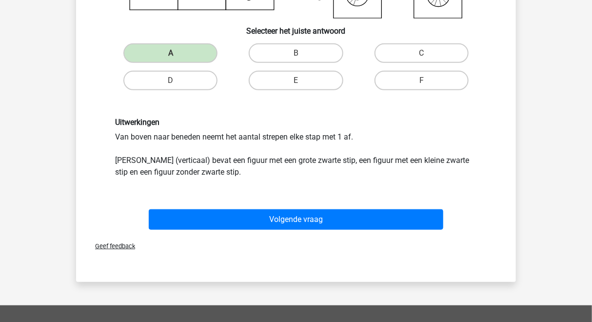
scroll to position [253, 0]
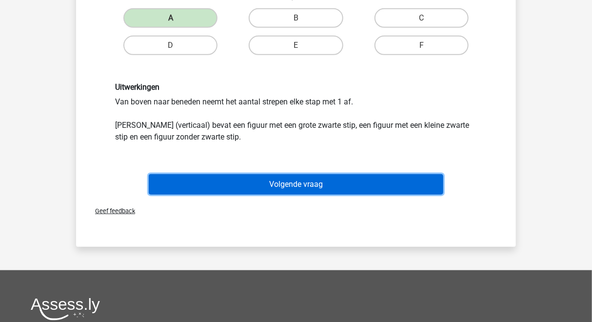
click at [296, 185] on button "Volgende vraag" at bounding box center [296, 184] width 295 height 20
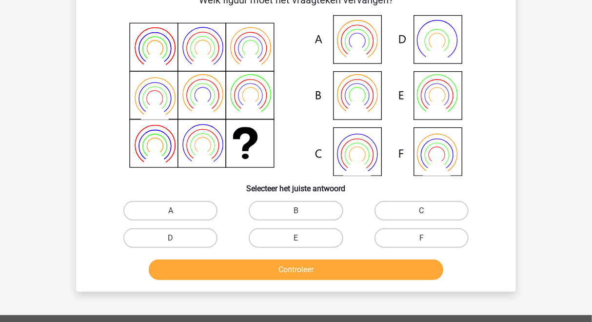
scroll to position [45, 0]
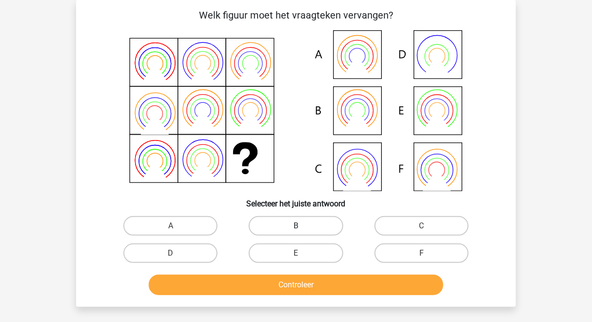
click at [304, 223] on label "B" at bounding box center [296, 226] width 94 height 20
click at [302, 226] on input "B" at bounding box center [299, 229] width 6 height 6
radio input "true"
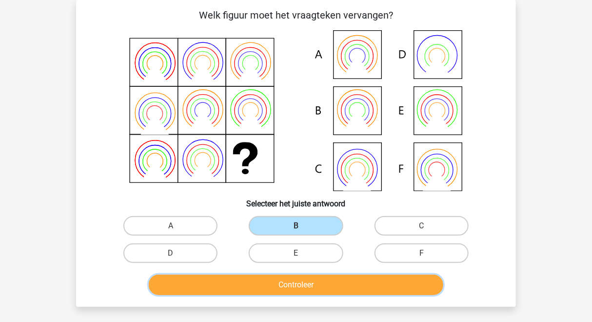
click at [294, 276] on button "Controleer" at bounding box center [296, 285] width 295 height 20
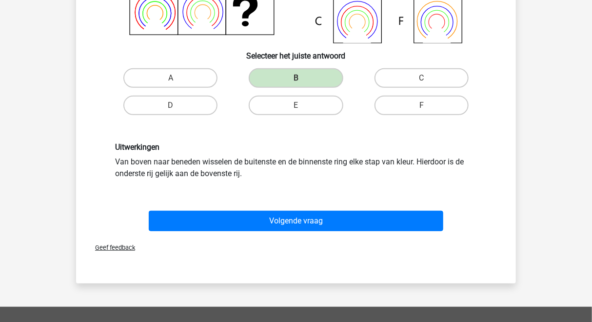
scroll to position [236, 0]
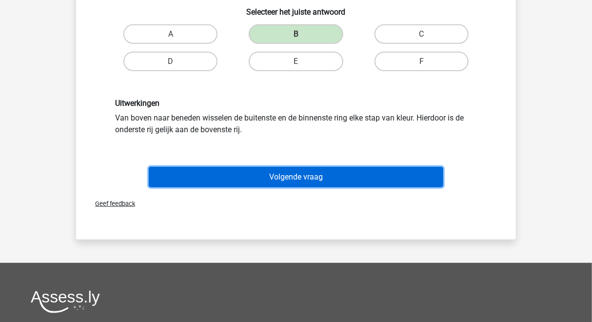
click at [318, 175] on button "Volgende vraag" at bounding box center [296, 177] width 295 height 20
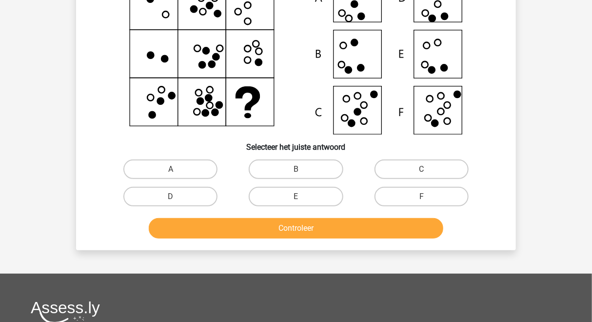
scroll to position [45, 0]
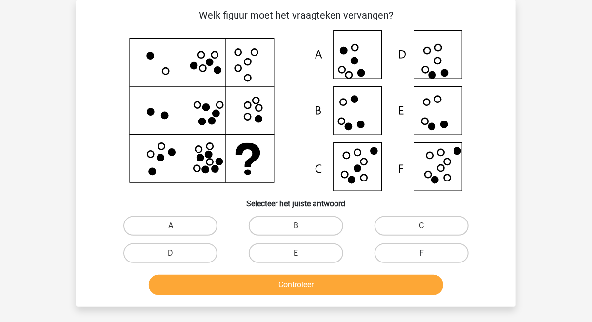
click at [418, 251] on label "F" at bounding box center [421, 253] width 94 height 20
click at [421, 253] on input "F" at bounding box center [424, 256] width 6 height 6
radio input "true"
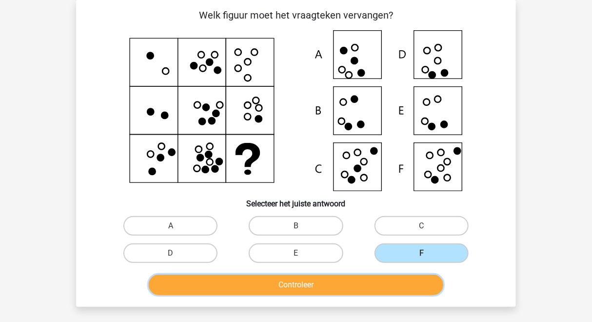
click at [390, 279] on button "Controleer" at bounding box center [296, 285] width 295 height 20
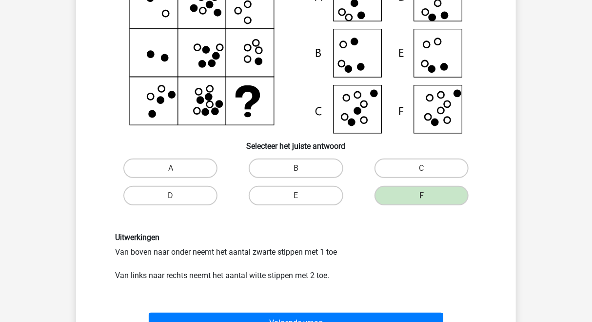
scroll to position [161, 0]
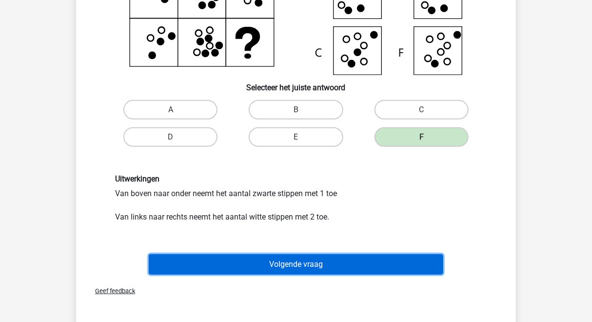
click at [367, 268] on button "Volgende vraag" at bounding box center [296, 264] width 295 height 20
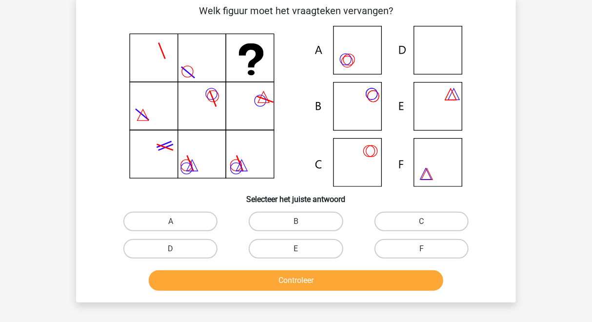
scroll to position [45, 0]
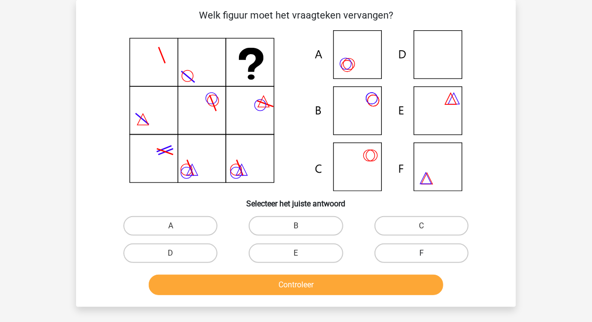
click at [392, 250] on label "F" at bounding box center [421, 253] width 94 height 20
click at [421, 253] on input "F" at bounding box center [424, 256] width 6 height 6
radio input "true"
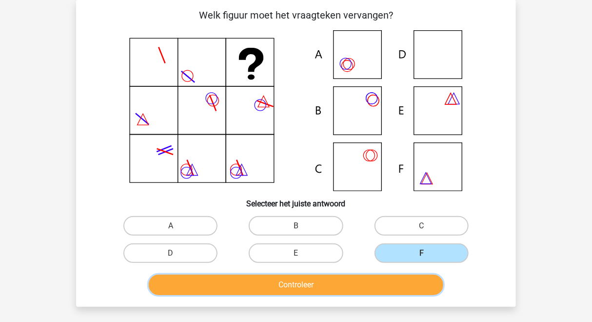
click at [376, 283] on button "Controleer" at bounding box center [296, 285] width 295 height 20
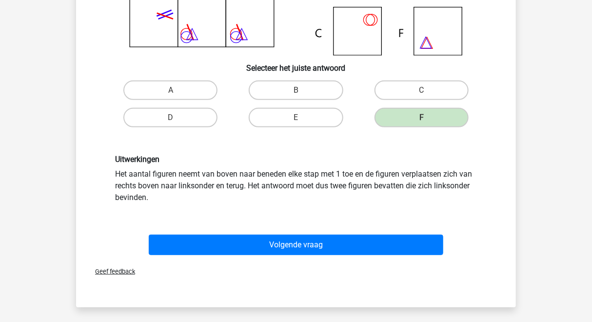
scroll to position [192, 0]
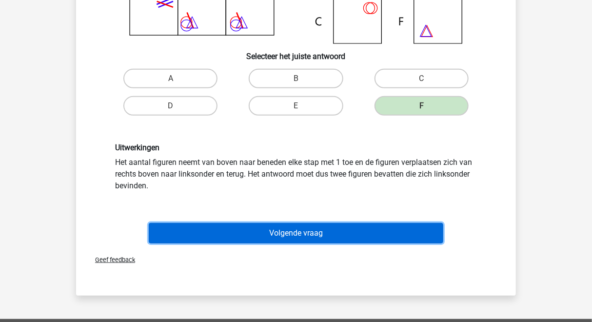
click at [335, 236] on button "Volgende vraag" at bounding box center [296, 233] width 295 height 20
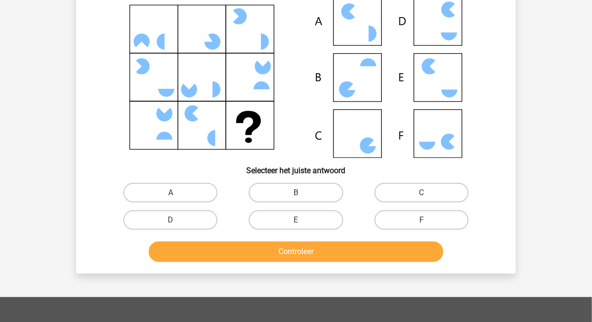
scroll to position [45, 0]
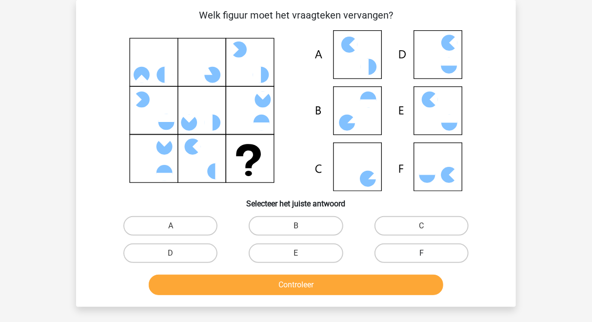
click at [412, 253] on label "F" at bounding box center [421, 253] width 94 height 20
click at [421, 253] on input "F" at bounding box center [424, 256] width 6 height 6
radio input "true"
click at [398, 234] on label "C" at bounding box center [421, 226] width 94 height 20
click at [421, 232] on input "C" at bounding box center [424, 229] width 6 height 6
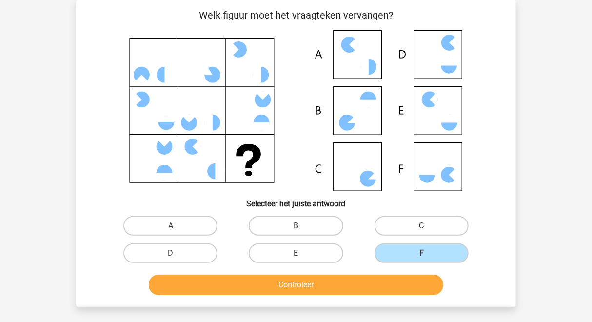
radio input "true"
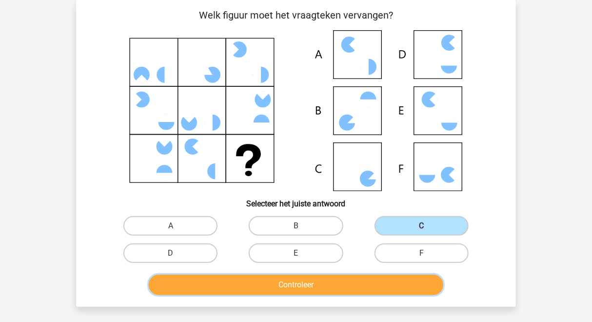
click at [367, 284] on button "Controleer" at bounding box center [296, 285] width 295 height 20
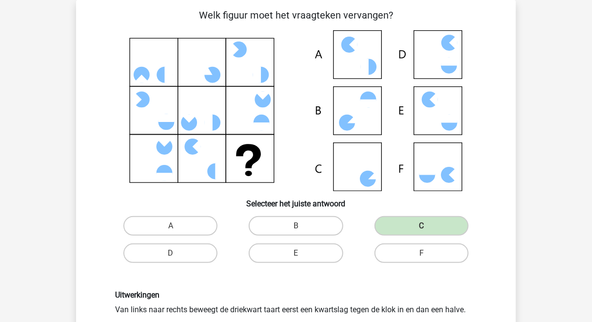
scroll to position [192, 0]
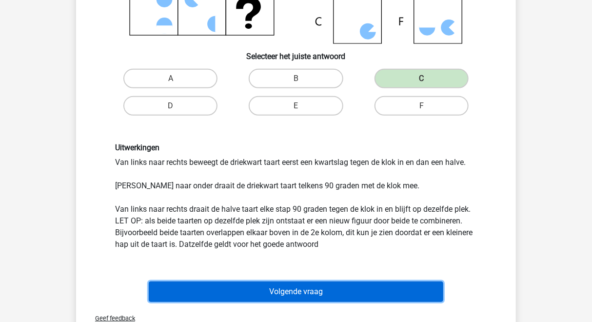
click at [367, 284] on button "Volgende vraag" at bounding box center [296, 291] width 295 height 20
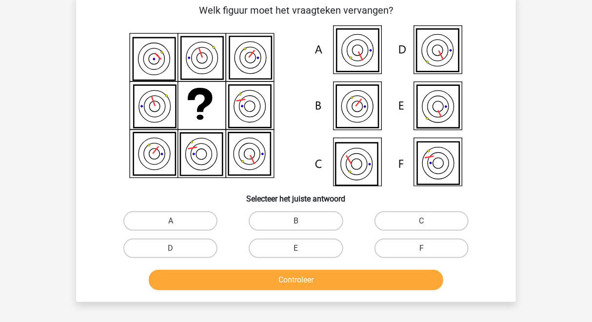
scroll to position [45, 0]
